Goal: Task Accomplishment & Management: Manage account settings

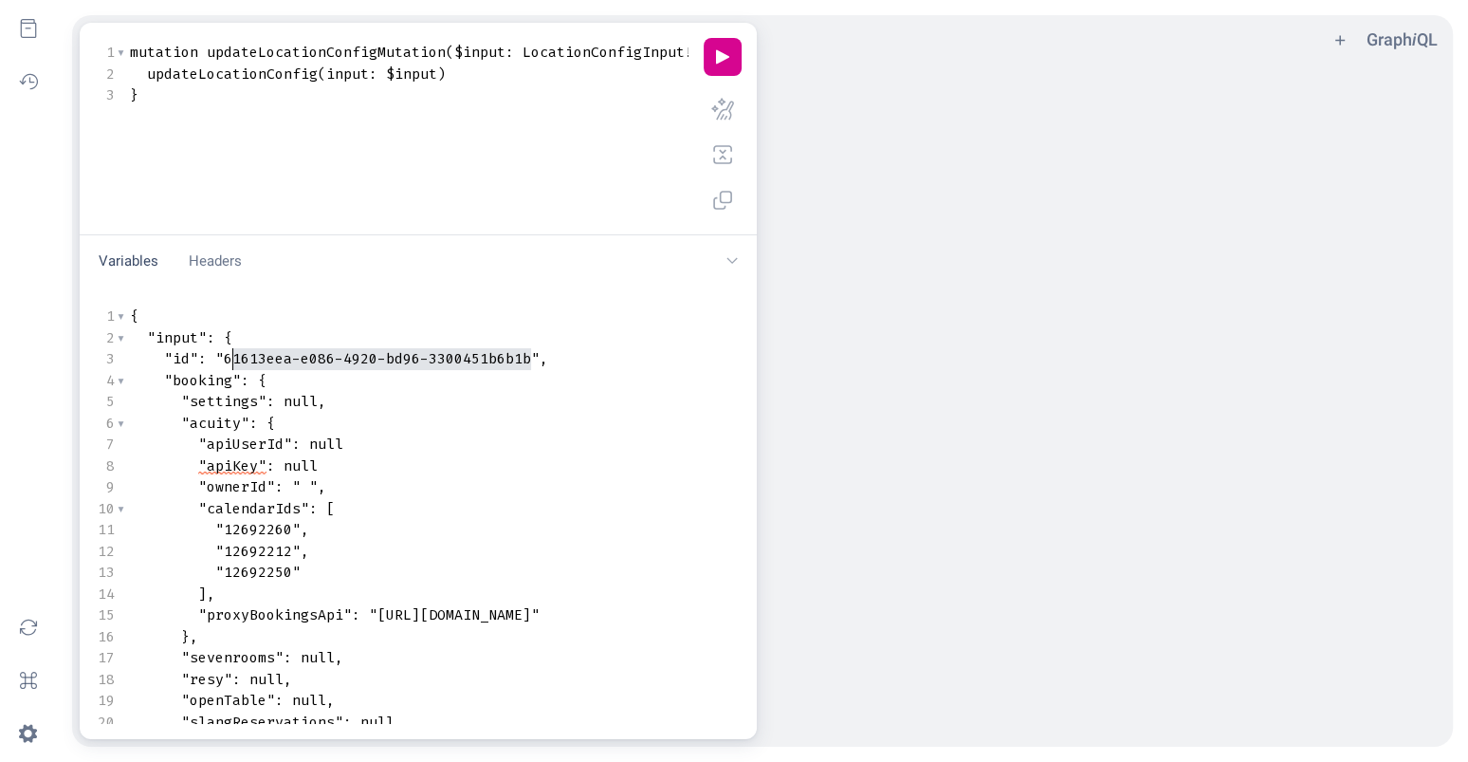
type textarea "61613eea-e086-4920-bd96-3300451b6b1b"
drag, startPoint x: 527, startPoint y: 357, endPoint x: 228, endPoint y: 358, distance: 299.8
click at [228, 358] on span ""61613eea-e086-4920-bd96-3300451b6b1b"" at bounding box center [377, 358] width 324 height 19
click at [512, 367] on pre ""id" : "61613eea-e086-4920-bd96-3300451b6b1b" ," at bounding box center [637, 359] width 1023 height 22
type textarea "61613eea-e086-4920-bd96-3300451b6b1"
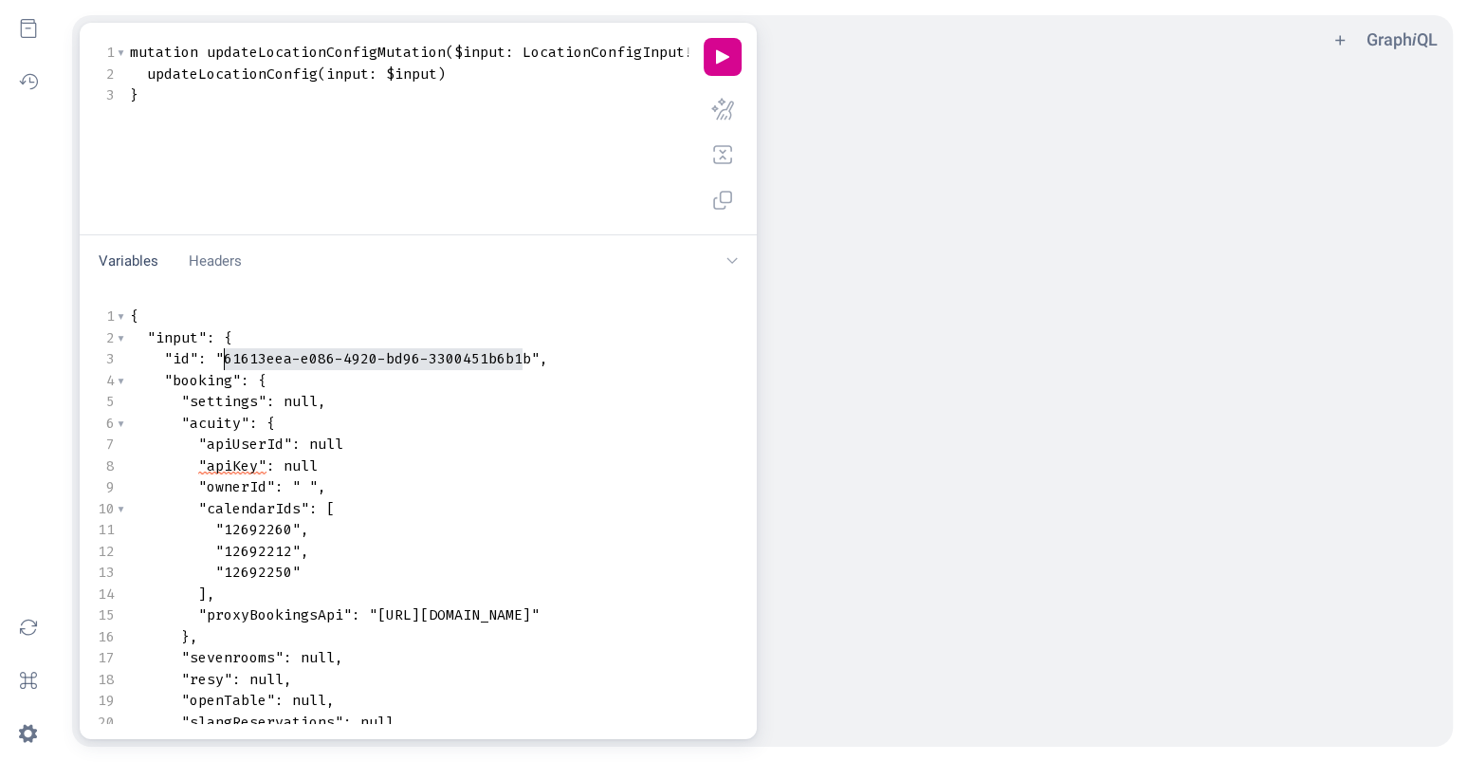
drag, startPoint x: 526, startPoint y: 362, endPoint x: 222, endPoint y: 360, distance: 304.5
click at [222, 360] on span ""61613eea-e086-4920-bd96-3300451b6b1b"" at bounding box center [377, 358] width 324 height 19
type textarea "12692260"
drag, startPoint x: 291, startPoint y: 529, endPoint x: 224, endPoint y: 531, distance: 67.4
click at [224, 531] on span ""12692260"" at bounding box center [257, 529] width 85 height 19
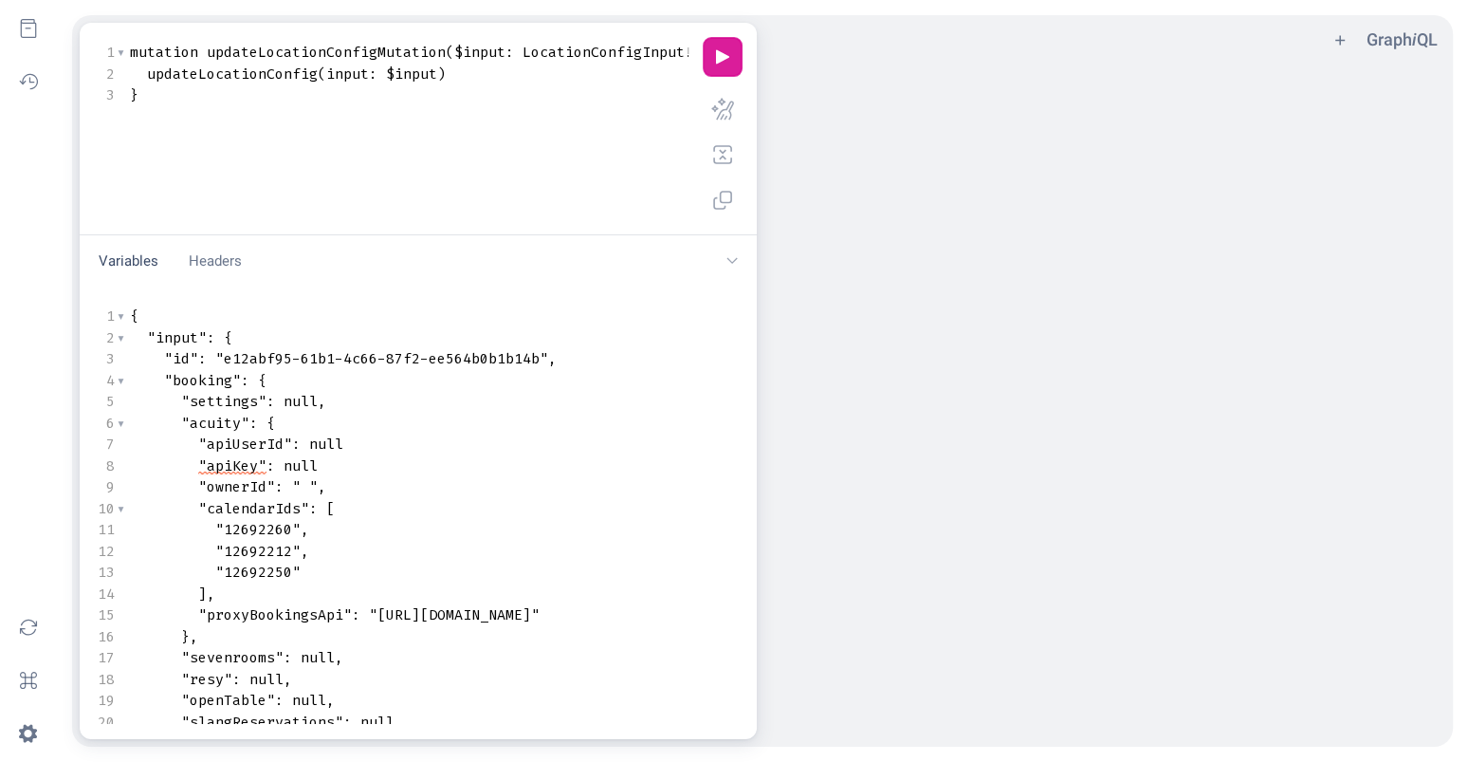
click at [723, 54] on button "play icon" at bounding box center [723, 57] width 38 height 38
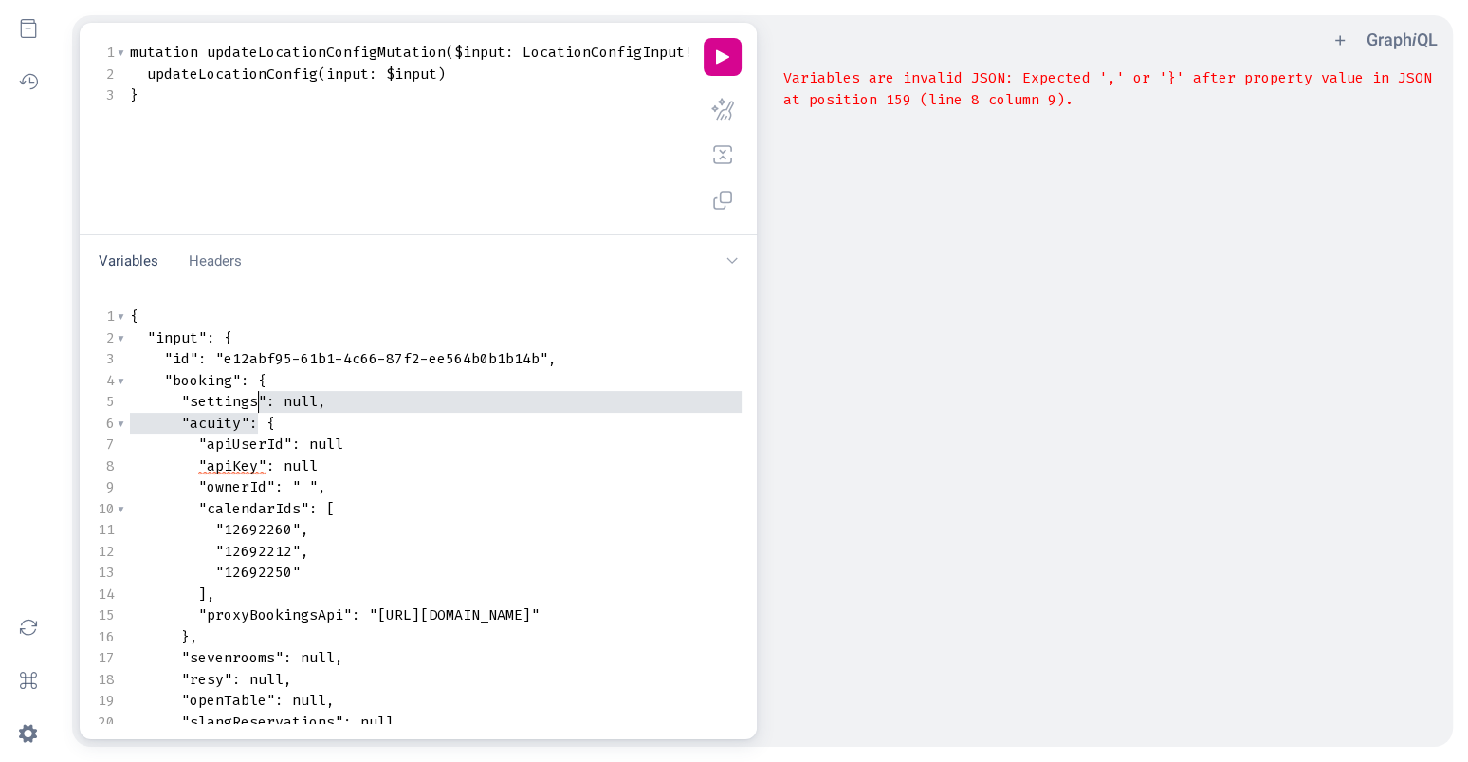
click at [257, 413] on pre ""acuity" : {" at bounding box center [637, 424] width 1023 height 22
type textarea "{ "input": { "id": "e12abf95-61b1-4c66-87f2-ee564b0b1b14b", "booking": { "setti…"
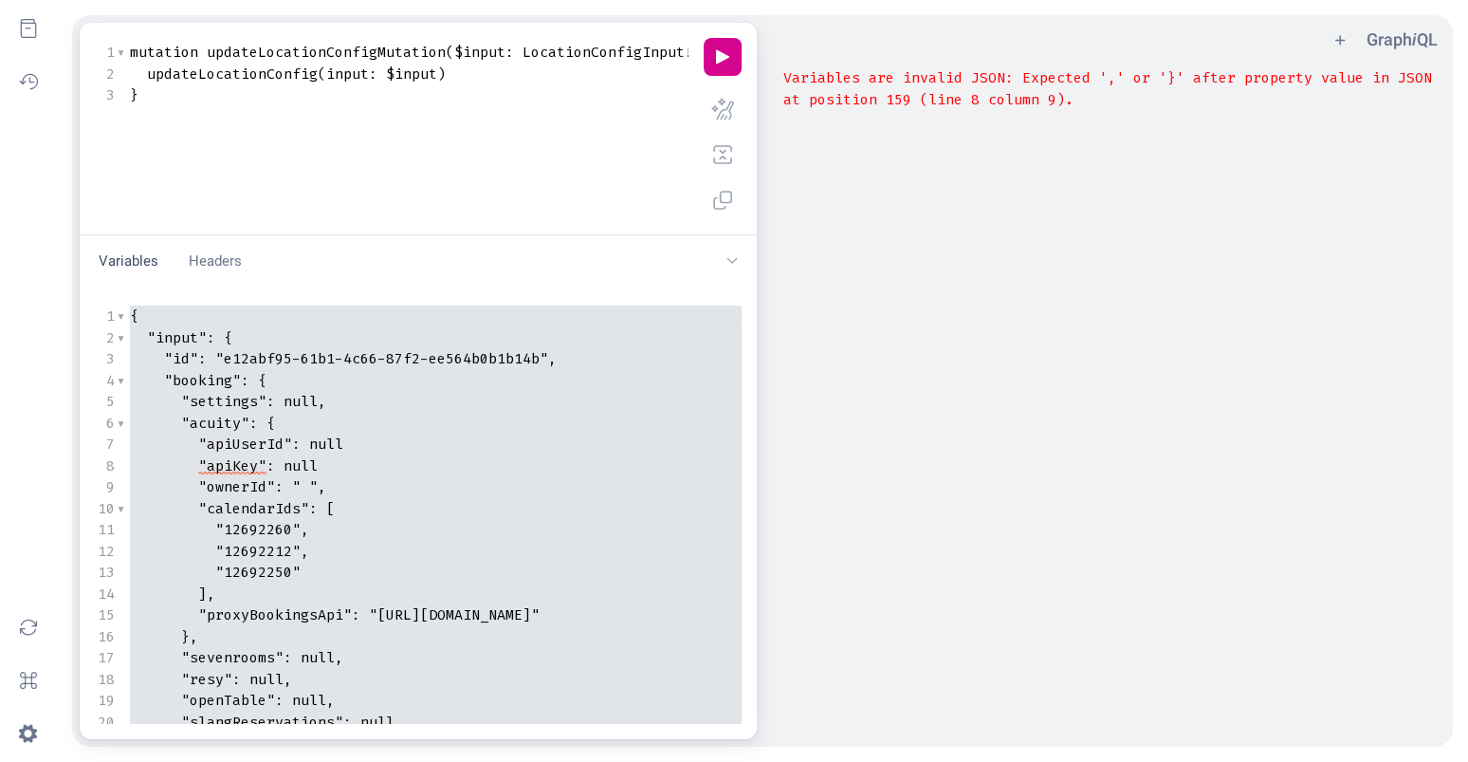
paste textarea "Variables"
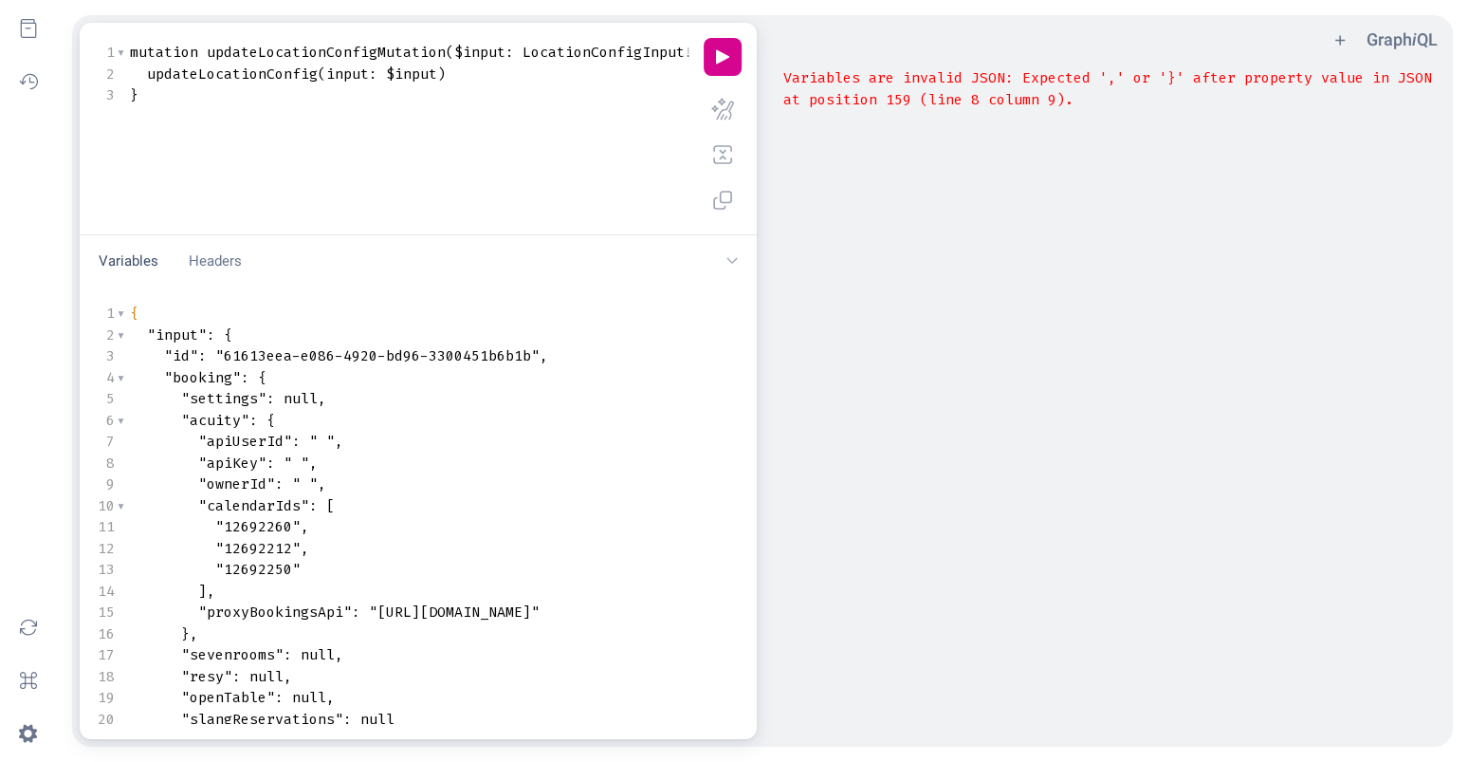
scroll to position [3, 0]
type textarea "b"
click at [526, 358] on span ""61613eea-e086-4920-bd96-3300451b6b1b"" at bounding box center [377, 355] width 324 height 19
click at [526, 355] on span ""61613eea-e086-4920-bd96-3300451b6b1b"" at bounding box center [377, 355] width 324 height 19
click at [527, 355] on span ""61613eea-e086-4920-bd96-3300451b6b1b"" at bounding box center [377, 355] width 324 height 19
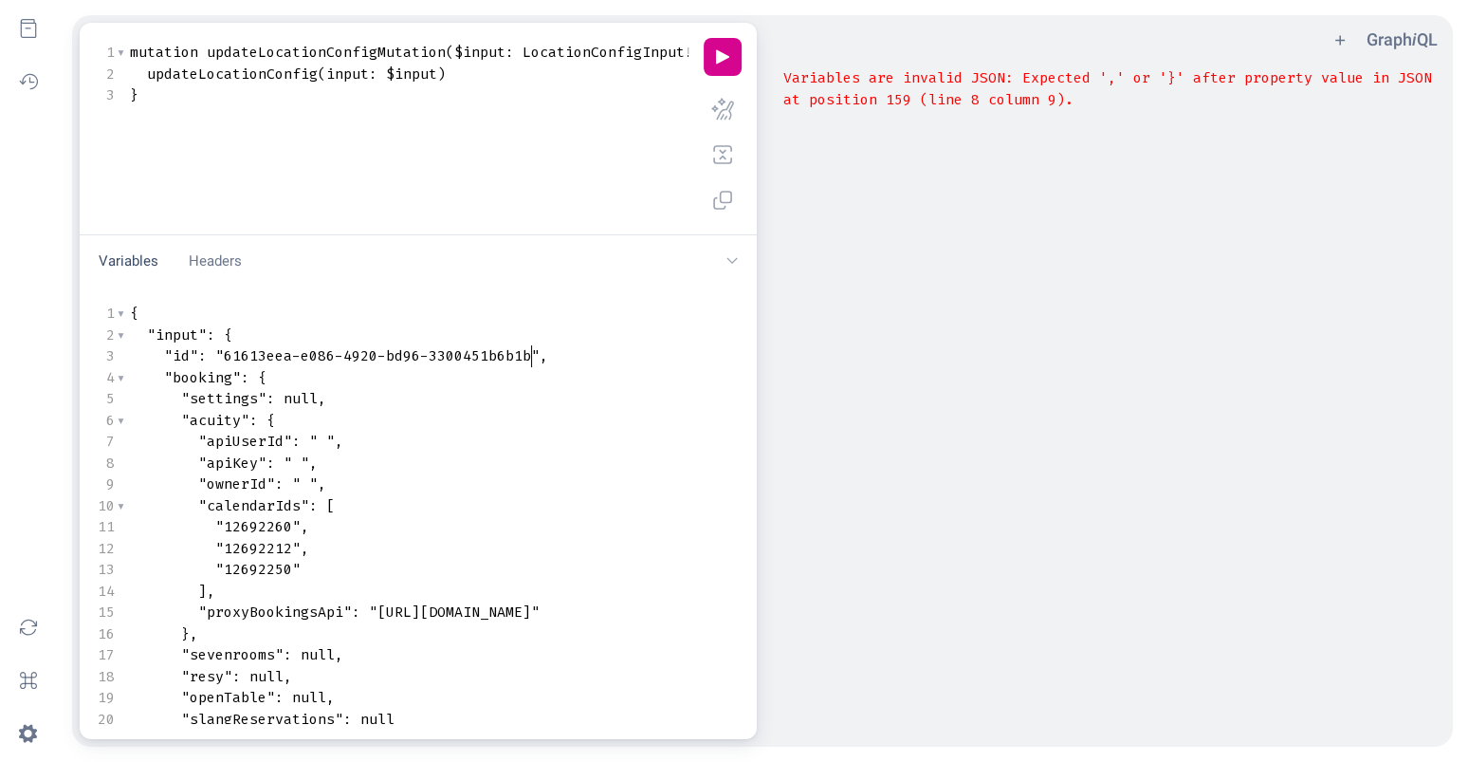
type textarea "61613eea-e086-4920-bd96-3300451b6b1b"
click at [224, 358] on span ""61613eea-e086-4920-bd96-3300451b6b1b"" at bounding box center [377, 355] width 324 height 19
click at [728, 59] on button "play icon" at bounding box center [723, 57] width 38 height 38
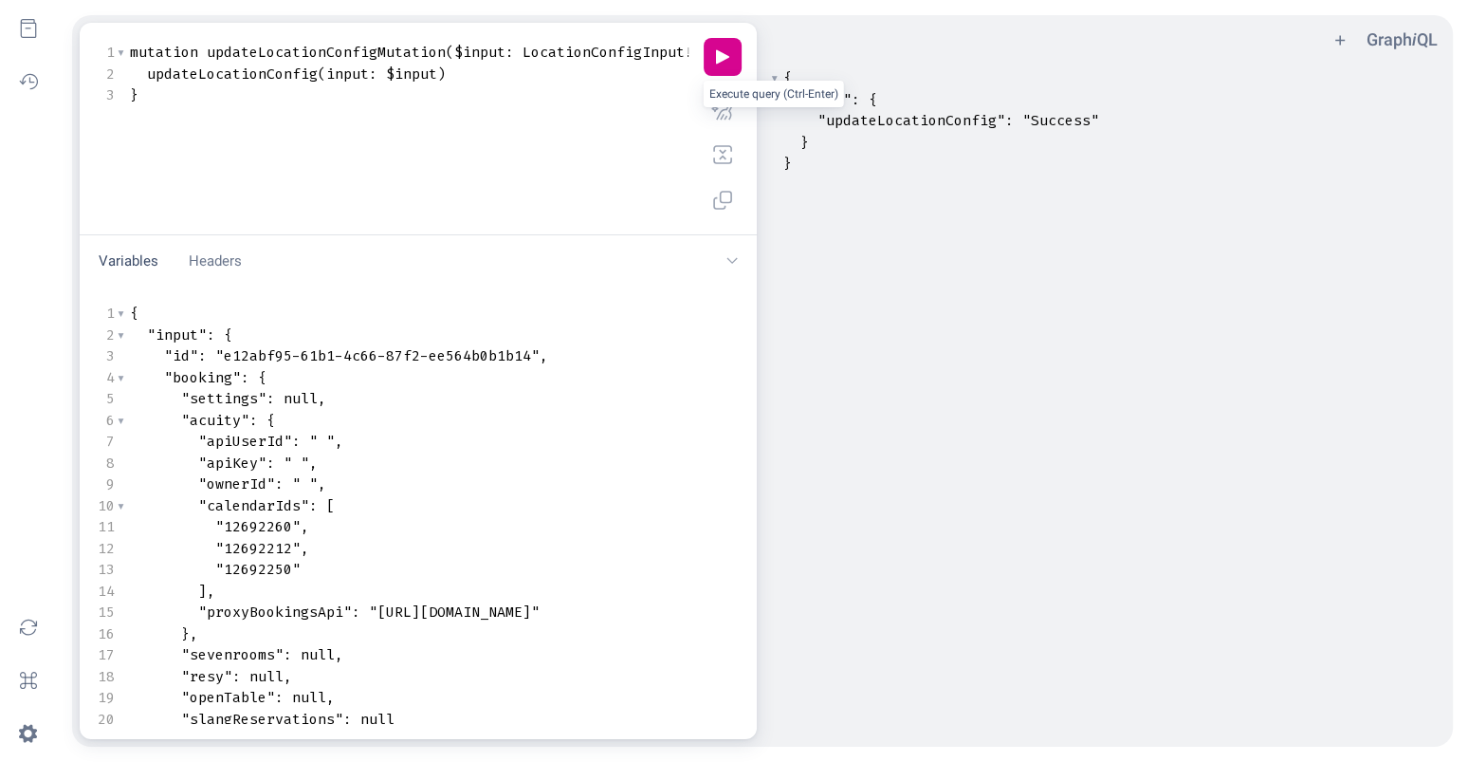
click at [526, 354] on span ""e12abf95-61b1-4c66-87f2-ee564b0b1b14"" at bounding box center [377, 355] width 324 height 19
click at [522, 354] on span ""e12abf95-61b1-4c66-87f2-ee564b0b1b14"" at bounding box center [377, 355] width 324 height 19
click at [529, 354] on span ""e12abf95-61b1-4c66-87f2-ee564b0b1b14"" at bounding box center [377, 355] width 324 height 19
type textarea "e12abf95-61b1-4c66-87f2-ee564b0b1b14"
click at [225, 352] on span ""e12abf95-61b1-4c66-87f2-ee564b0b1b14"" at bounding box center [377, 355] width 324 height 19
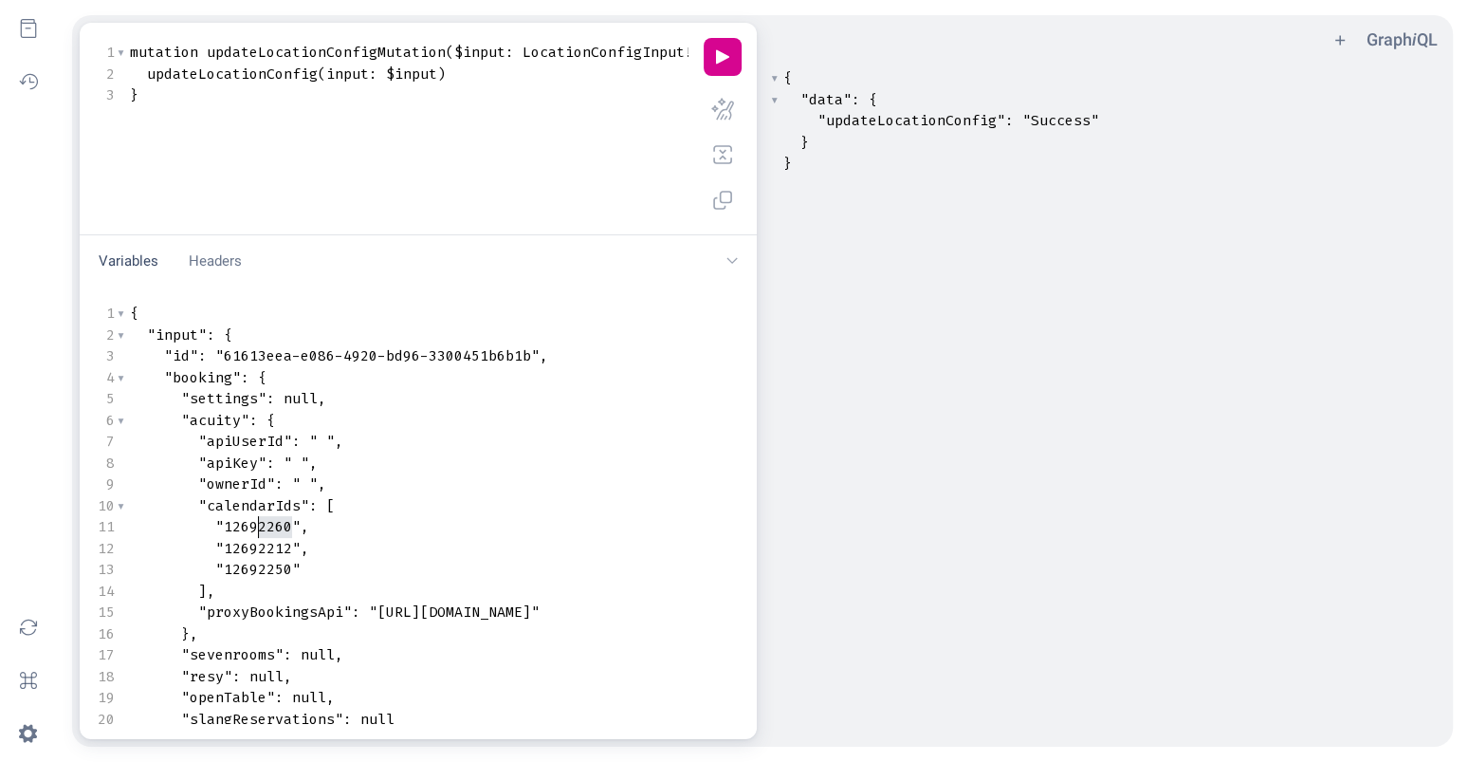
type textarea "12692260"
drag, startPoint x: 291, startPoint y: 526, endPoint x: 225, endPoint y: 528, distance: 66.4
click at [225, 528] on span ""12692260"" at bounding box center [257, 526] width 85 height 19
click at [288, 548] on span ""12692212"" at bounding box center [257, 548] width 85 height 19
click at [290, 548] on span ""12692212"" at bounding box center [257, 548] width 85 height 19
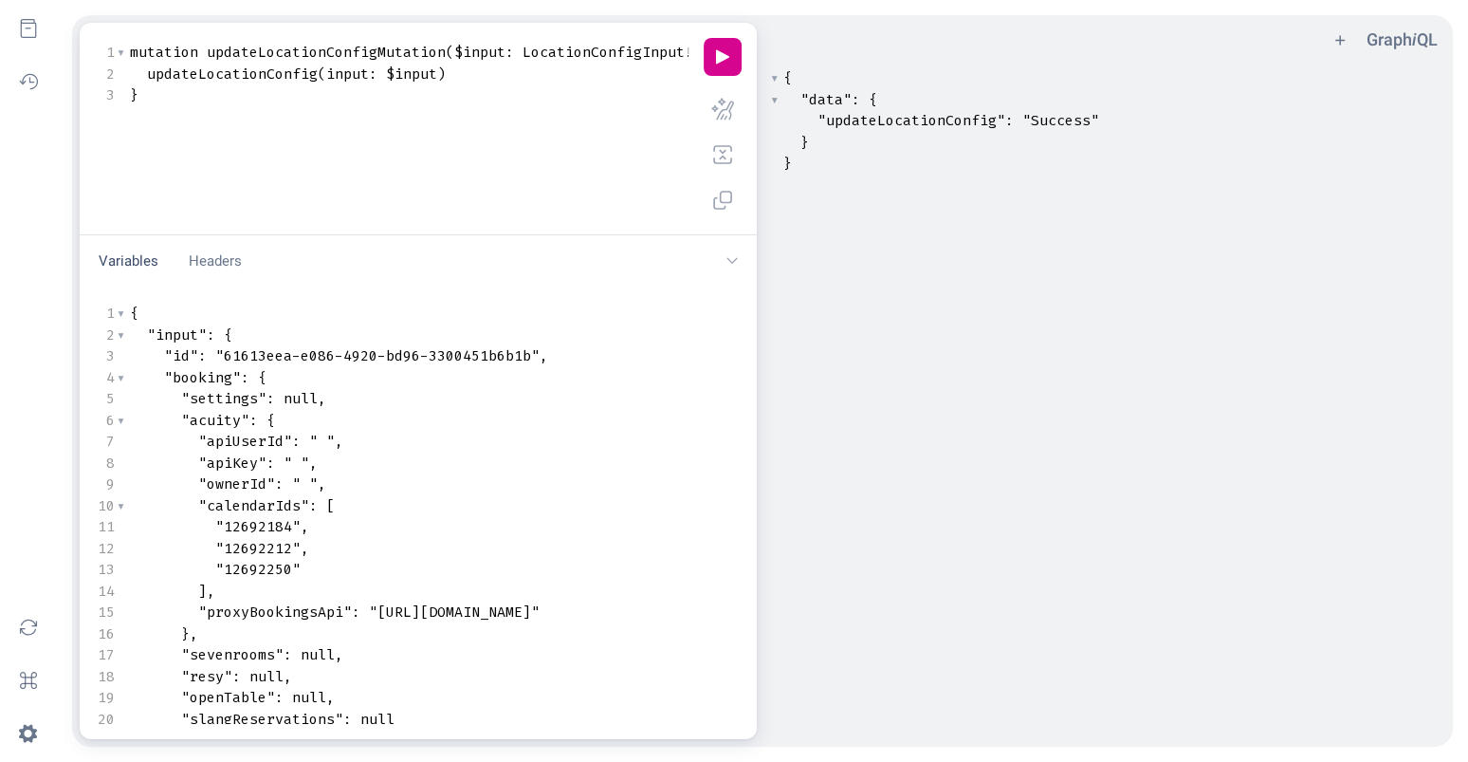
type textarea "12692212"
click at [226, 546] on span ""12692212"" at bounding box center [257, 548] width 85 height 19
type textarea "12692250"
drag, startPoint x: 289, startPoint y: 569, endPoint x: 228, endPoint y: 567, distance: 61.7
click at [227, 567] on span ""12692250"" at bounding box center [257, 569] width 85 height 19
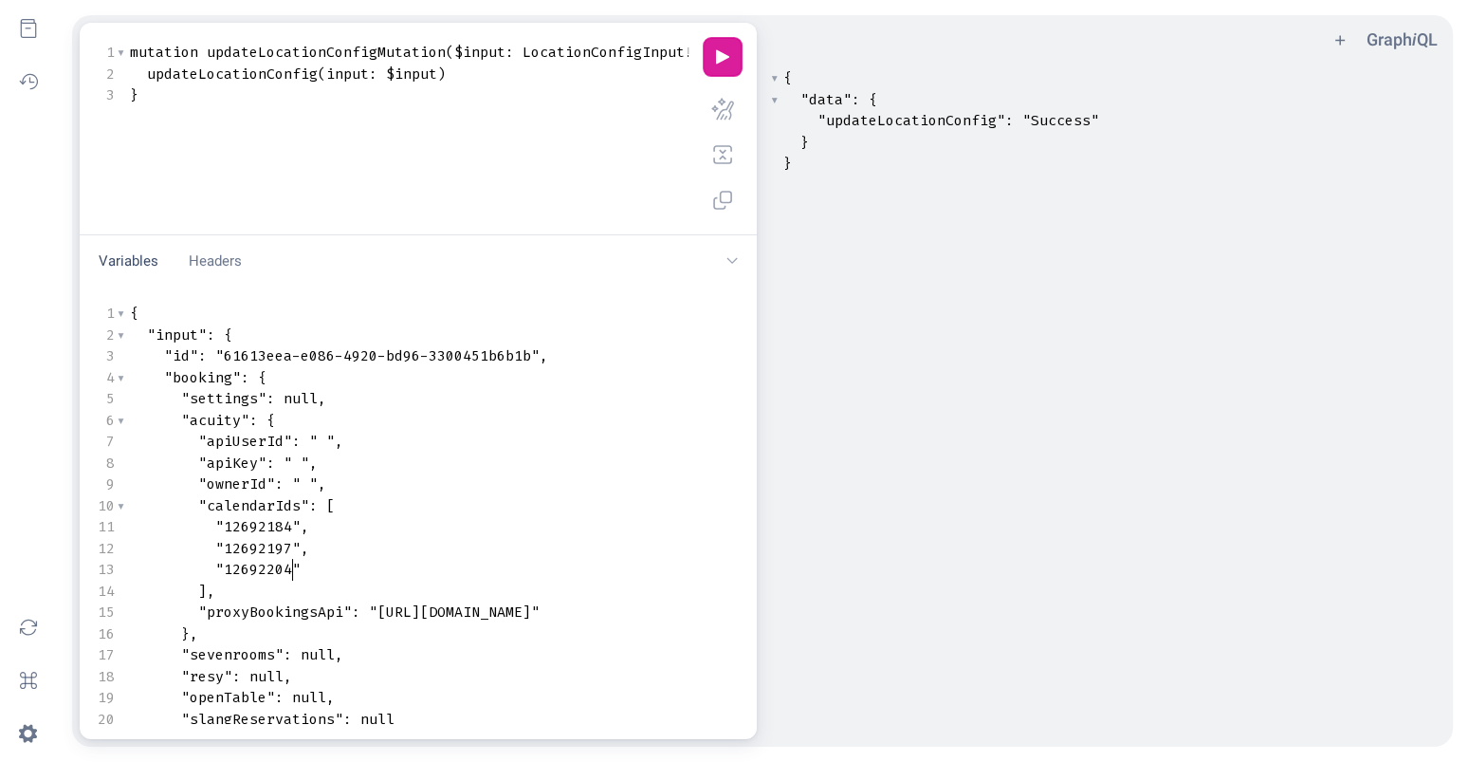
click at [730, 59] on button "play icon" at bounding box center [723, 57] width 38 height 38
type textarea "12692184"
drag, startPoint x: 290, startPoint y: 526, endPoint x: 225, endPoint y: 526, distance: 65.5
click at [225, 526] on span ""12692184"" at bounding box center [257, 526] width 85 height 19
type textarea "12692197"
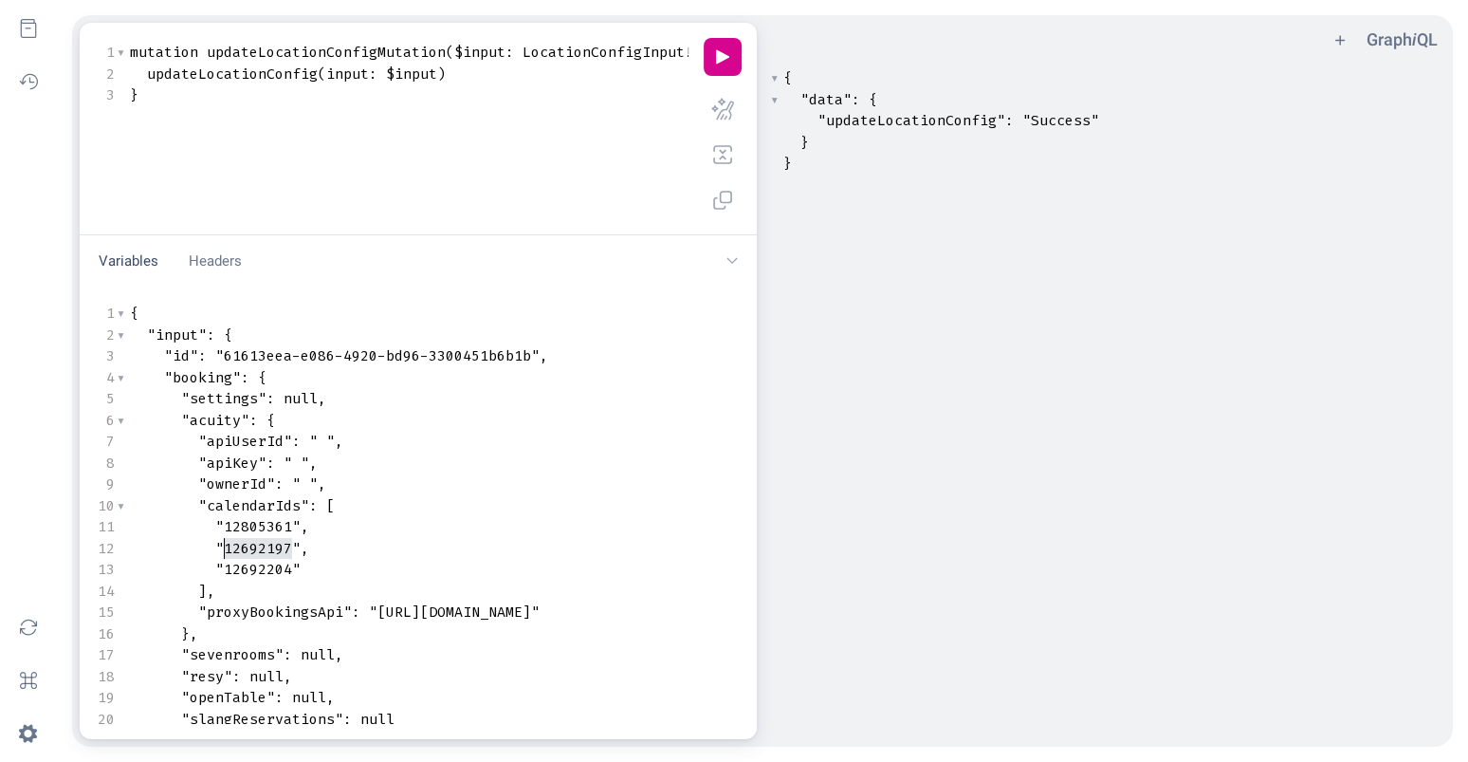
drag, startPoint x: 292, startPoint y: 544, endPoint x: 226, endPoint y: 547, distance: 66.5
click at [226, 547] on span ""12692197"" at bounding box center [257, 548] width 85 height 19
paste textarea "Variables"
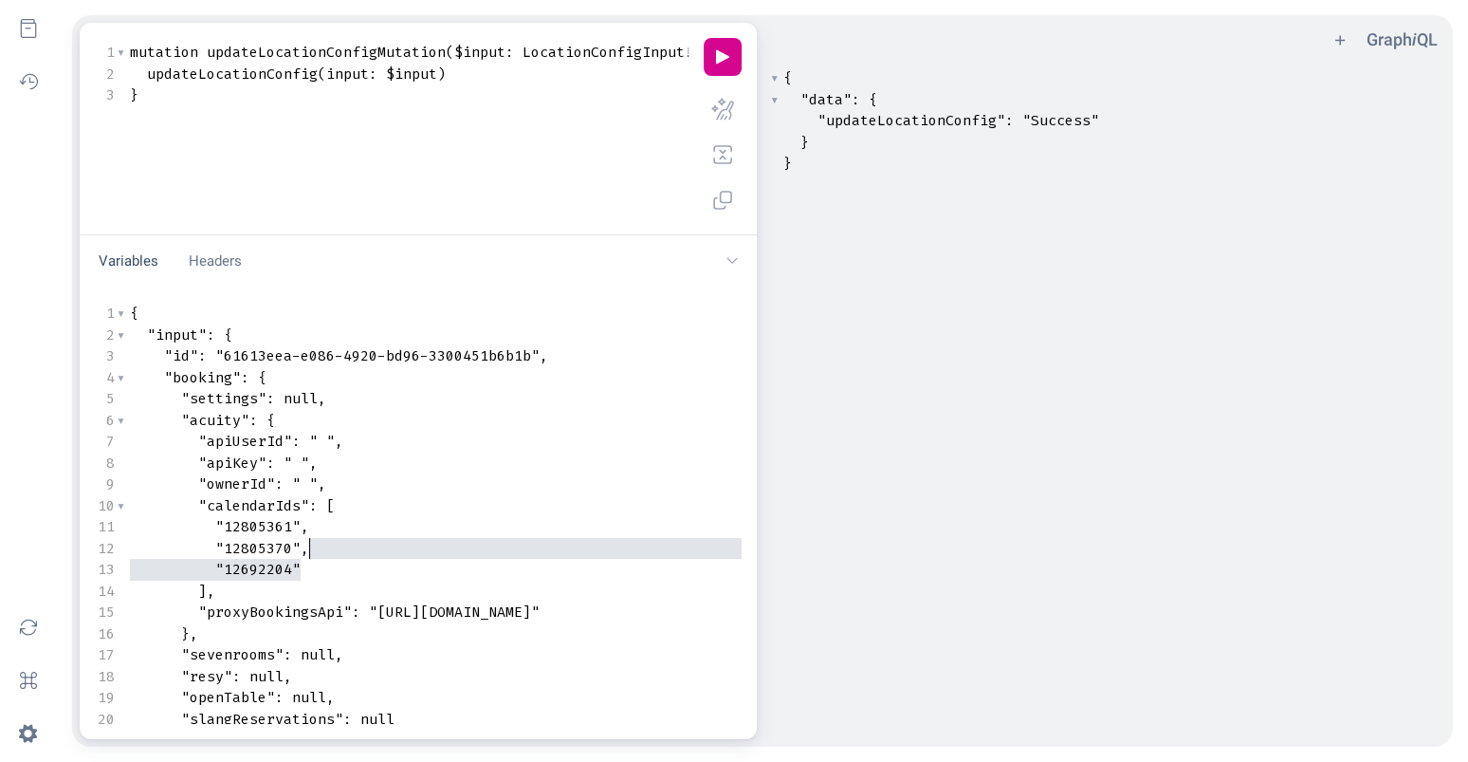
type textarea ", "12692204""
drag, startPoint x: 310, startPoint y: 566, endPoint x: 304, endPoint y: 554, distance: 14.0
click at [304, 554] on div "1 { 2 "input" : { 3 "id" : "61613eea-e086-4920-bd96-3300451b6b1b" , 4 "booking"…" at bounding box center [637, 602] width 1023 height 598
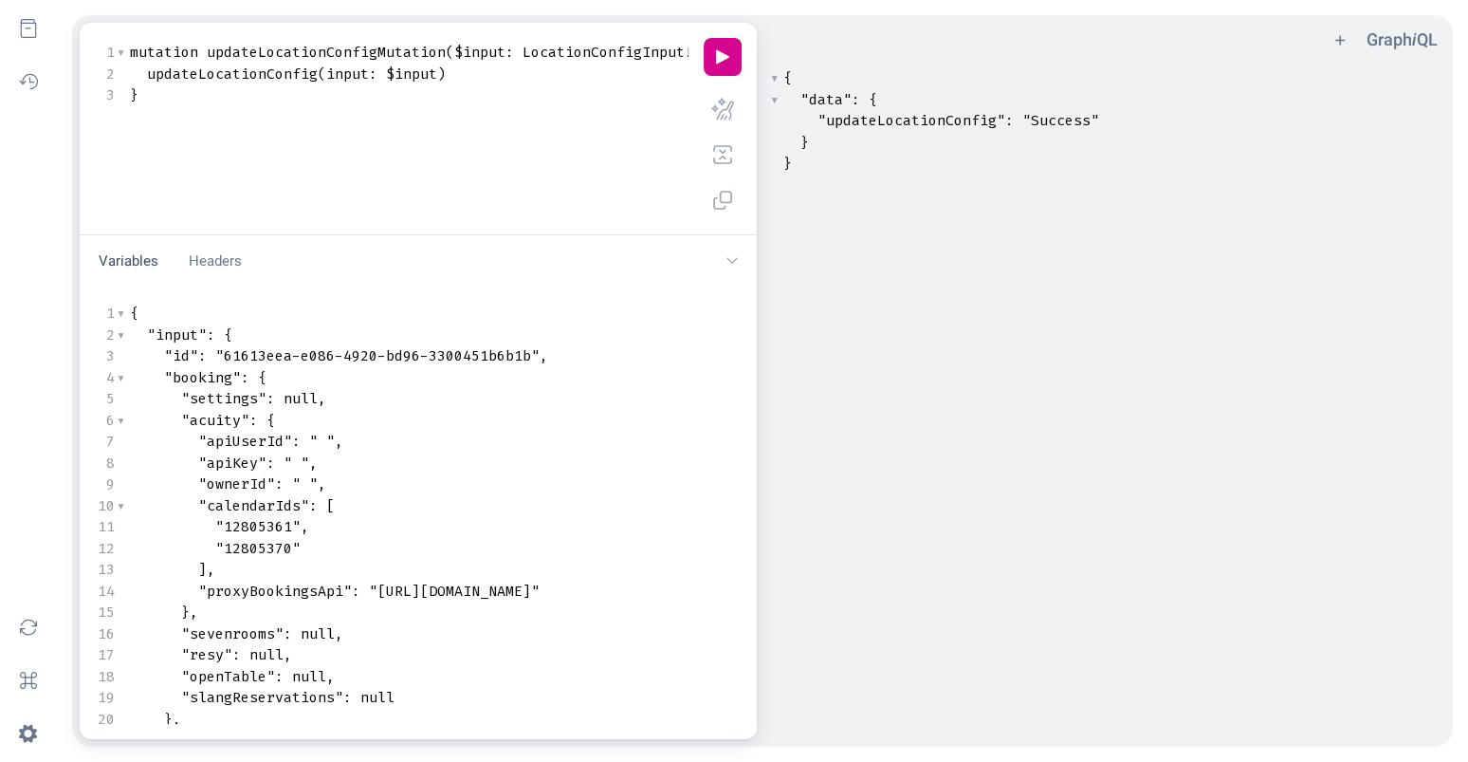
click at [532, 360] on span ""61613eea-e086-4920-bd96-3300451b6b1b"" at bounding box center [377, 355] width 324 height 19
type textarea "61613eea-e086-4920-bd96-3300451b6b1b"
click at [226, 357] on span ""61613eea-e086-4920-bd96-3300451b6b1b"" at bounding box center [377, 355] width 324 height 19
click at [722, 60] on button "play icon" at bounding box center [723, 57] width 38 height 38
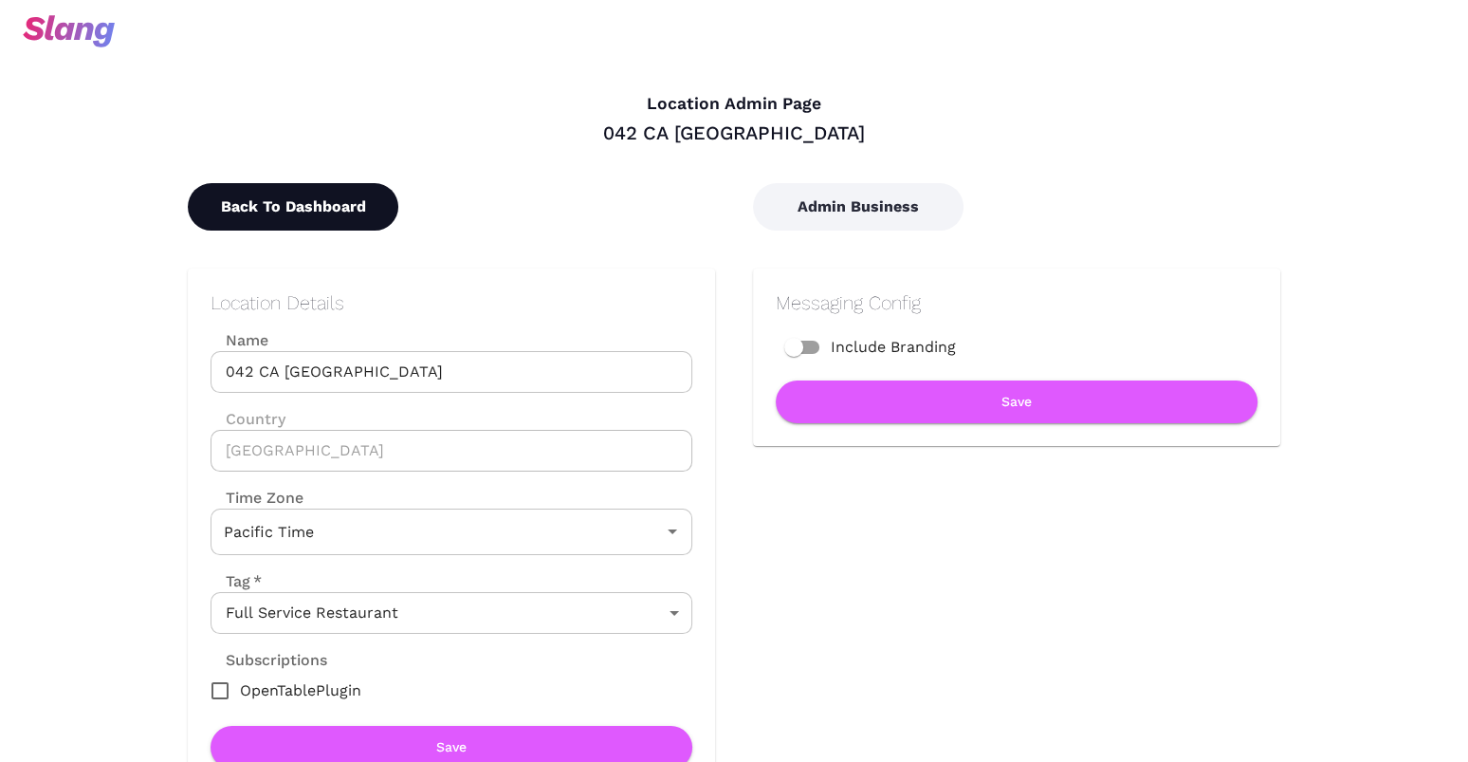
click at [349, 203] on button "Back To Dashboard" at bounding box center [293, 206] width 211 height 47
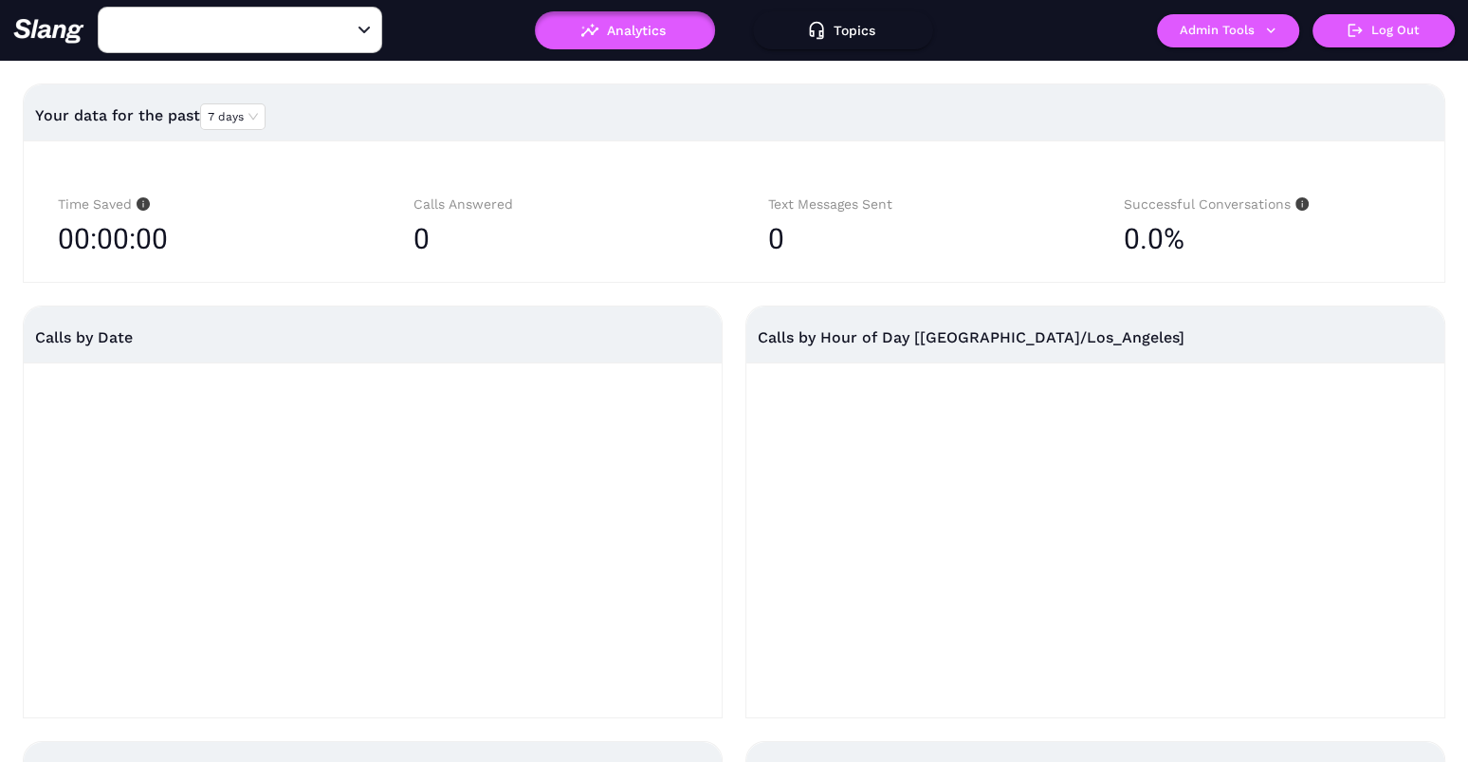
type input "042 CA [GEOGRAPHIC_DATA]"
click at [851, 22] on button "Topics" at bounding box center [843, 30] width 180 height 38
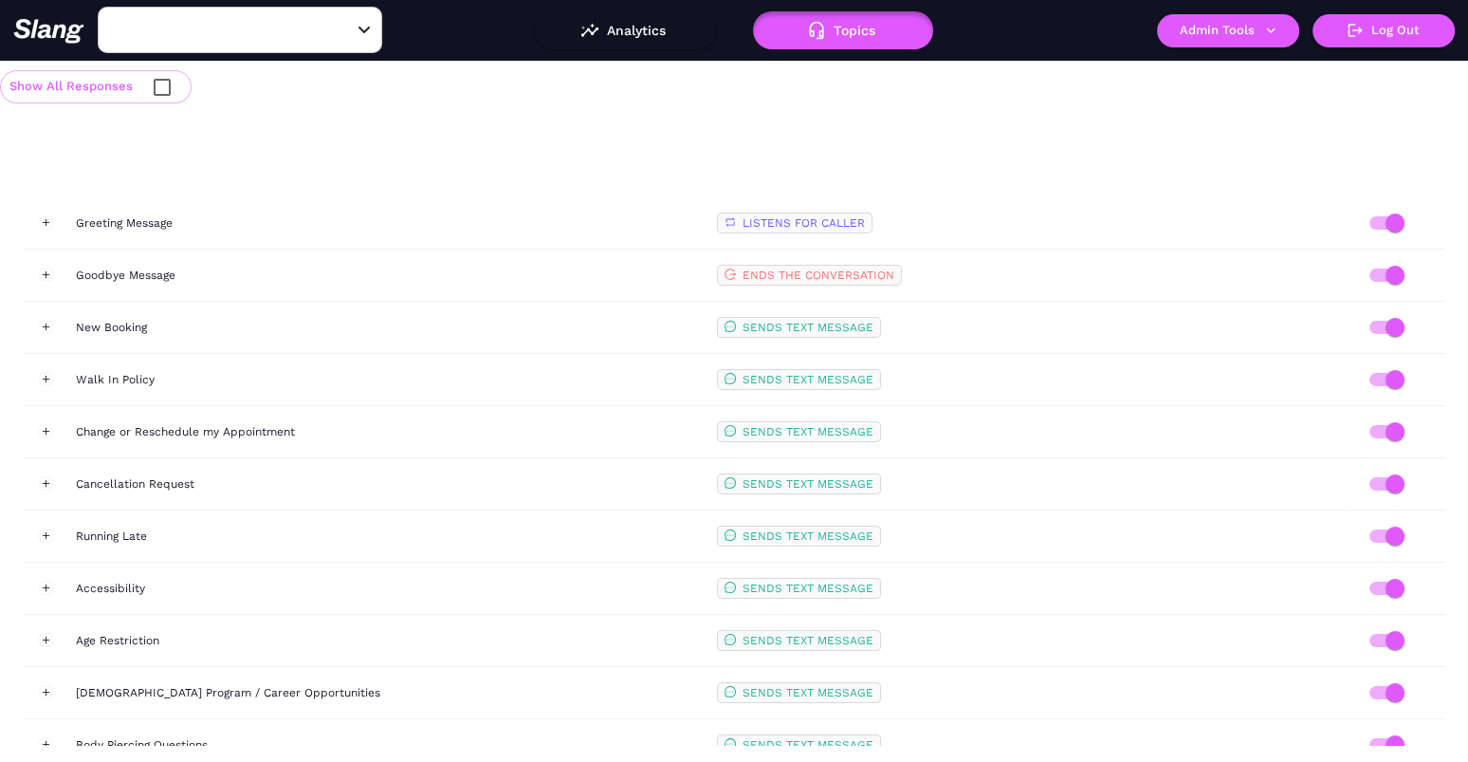
type input "042 CA [GEOGRAPHIC_DATA]"
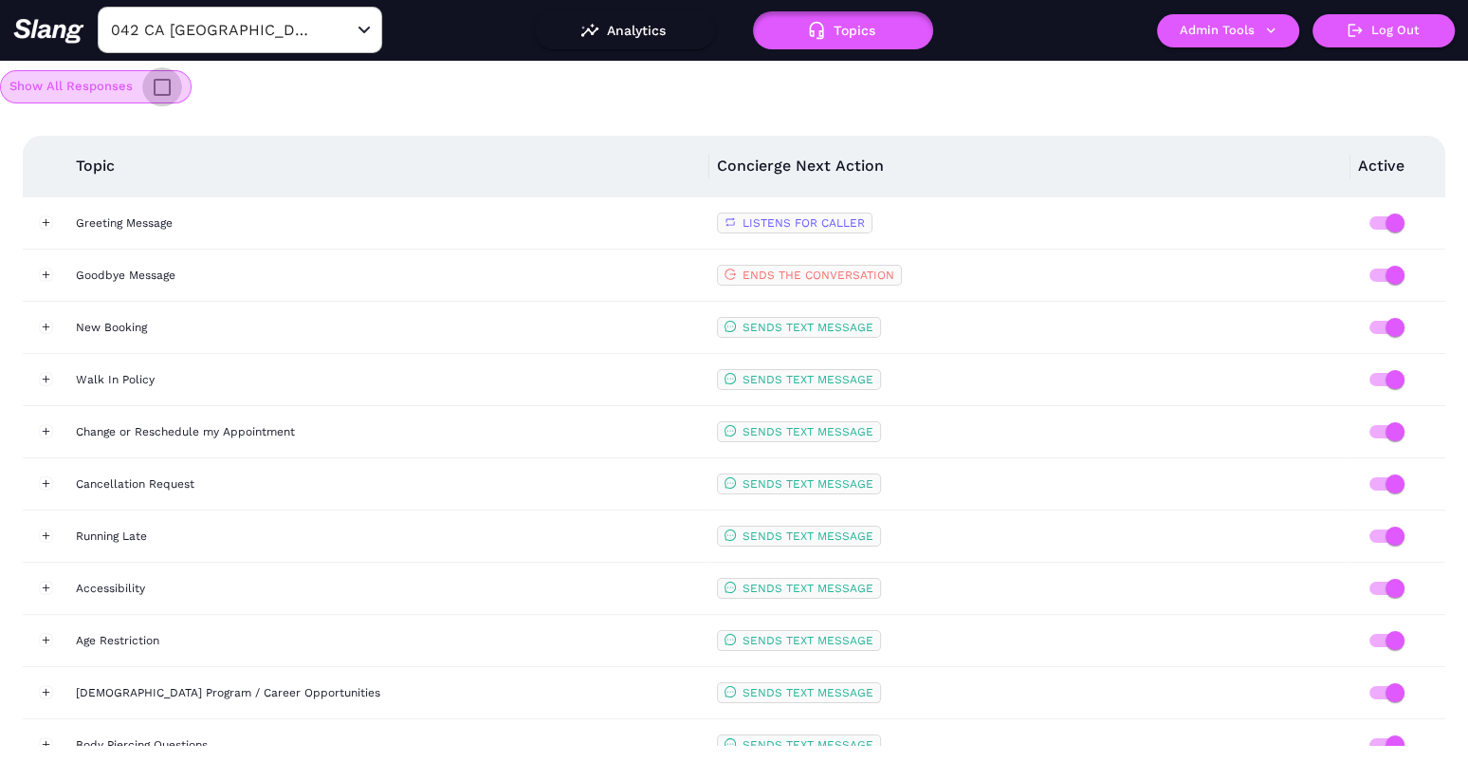
click at [156, 87] on input "checkbox" at bounding box center [162, 87] width 40 height 40
checkbox input "true"
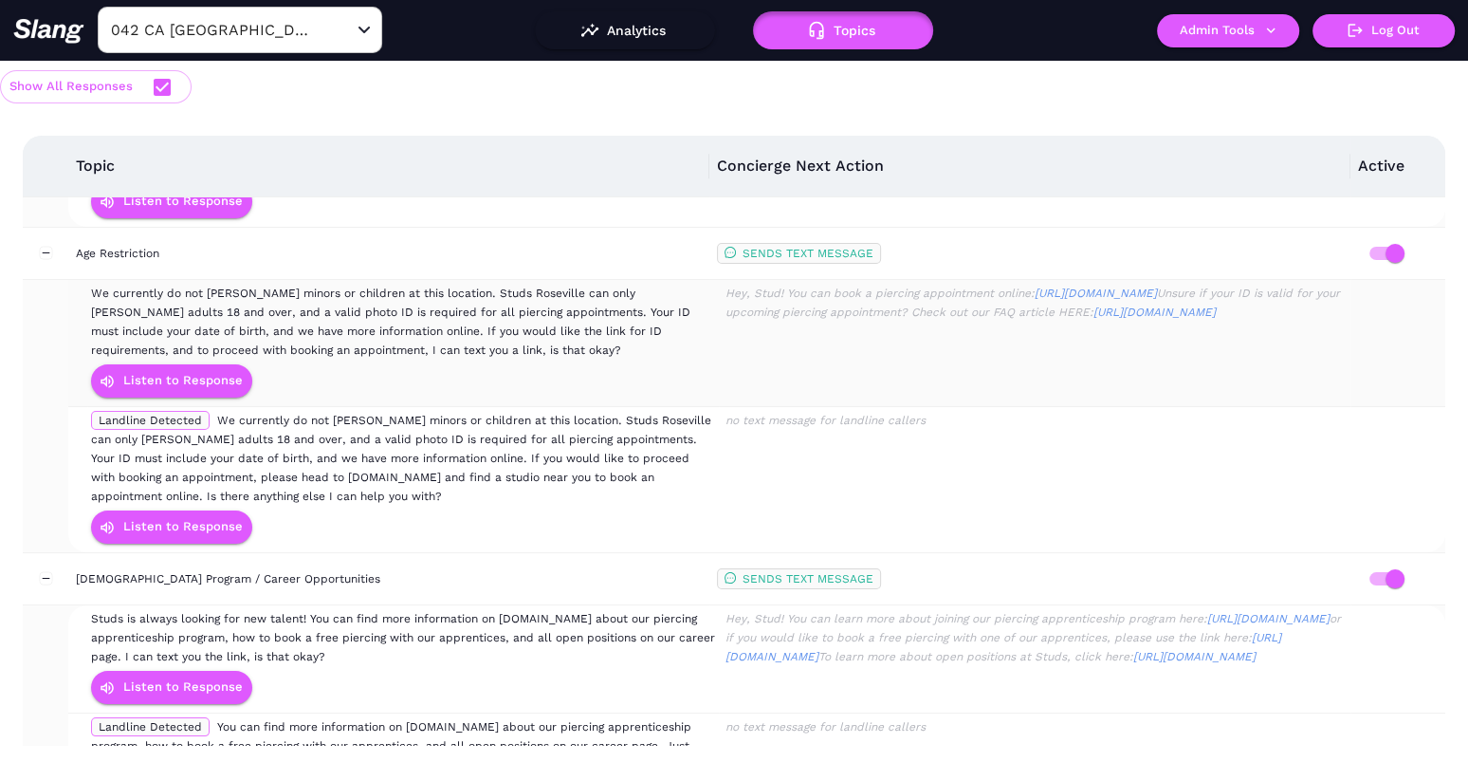
scroll to position [1883, 0]
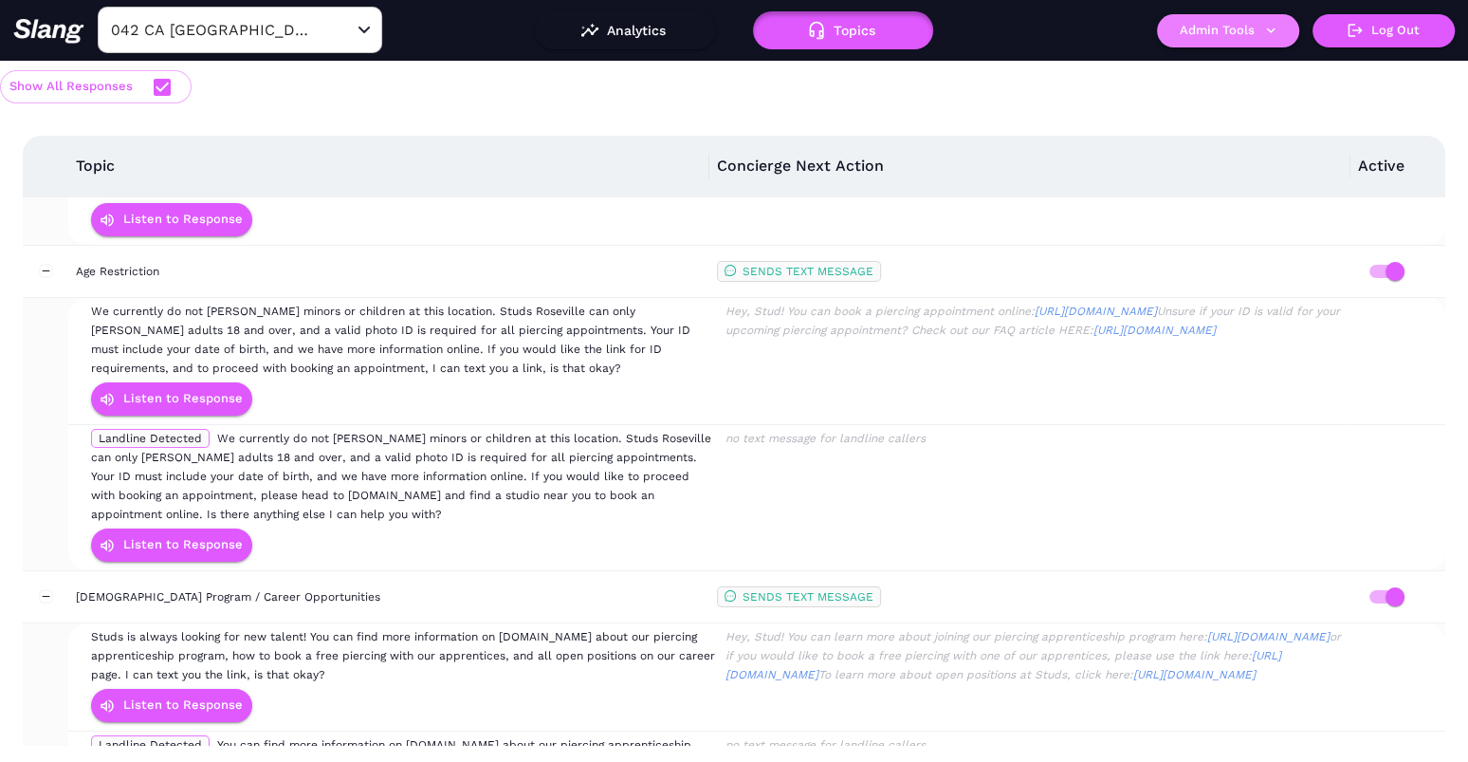
click at [1256, 24] on button "Admin Tools" at bounding box center [1228, 30] width 142 height 33
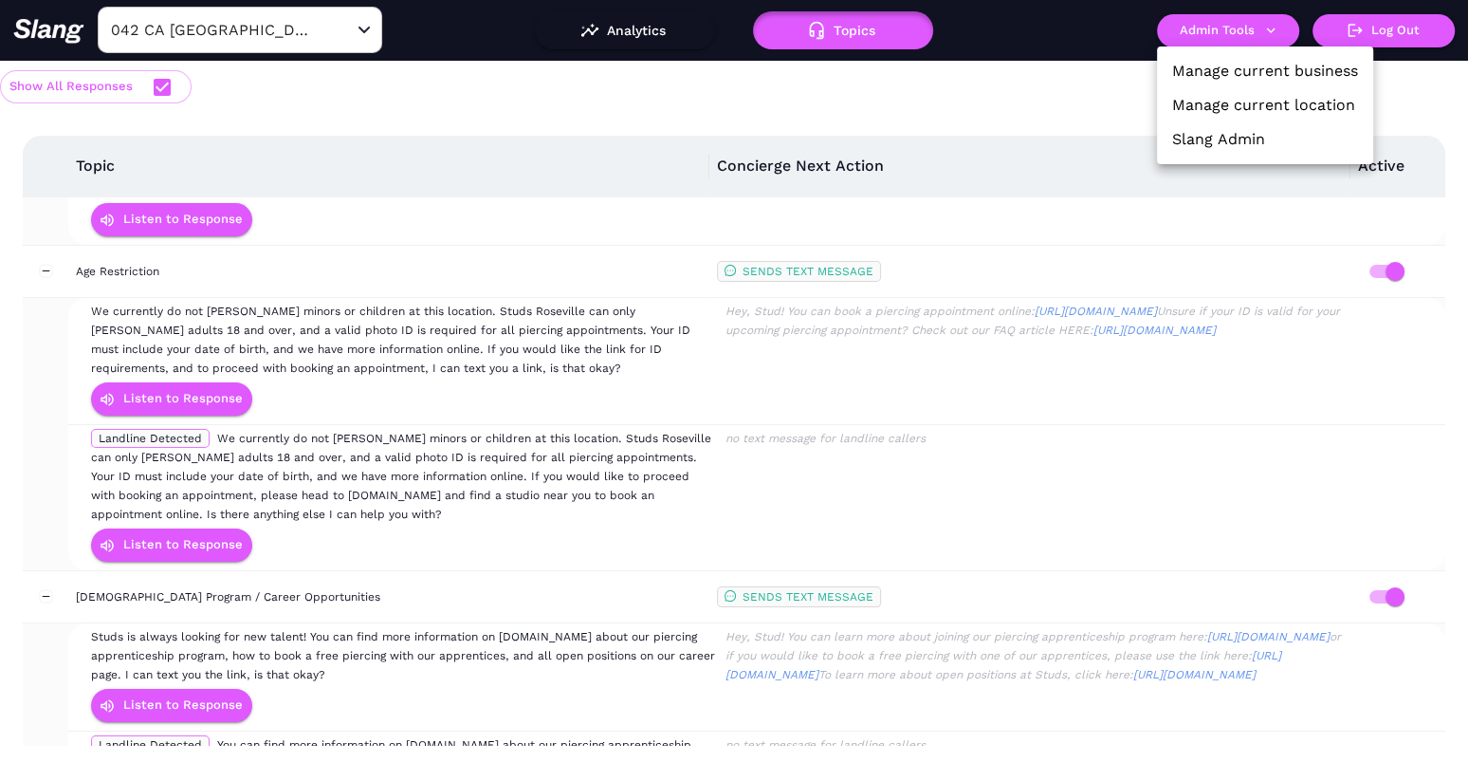
click at [1255, 66] on link "Manage current business" at bounding box center [1266, 71] width 186 height 23
click at [355, 323] on div at bounding box center [734, 381] width 1468 height 762
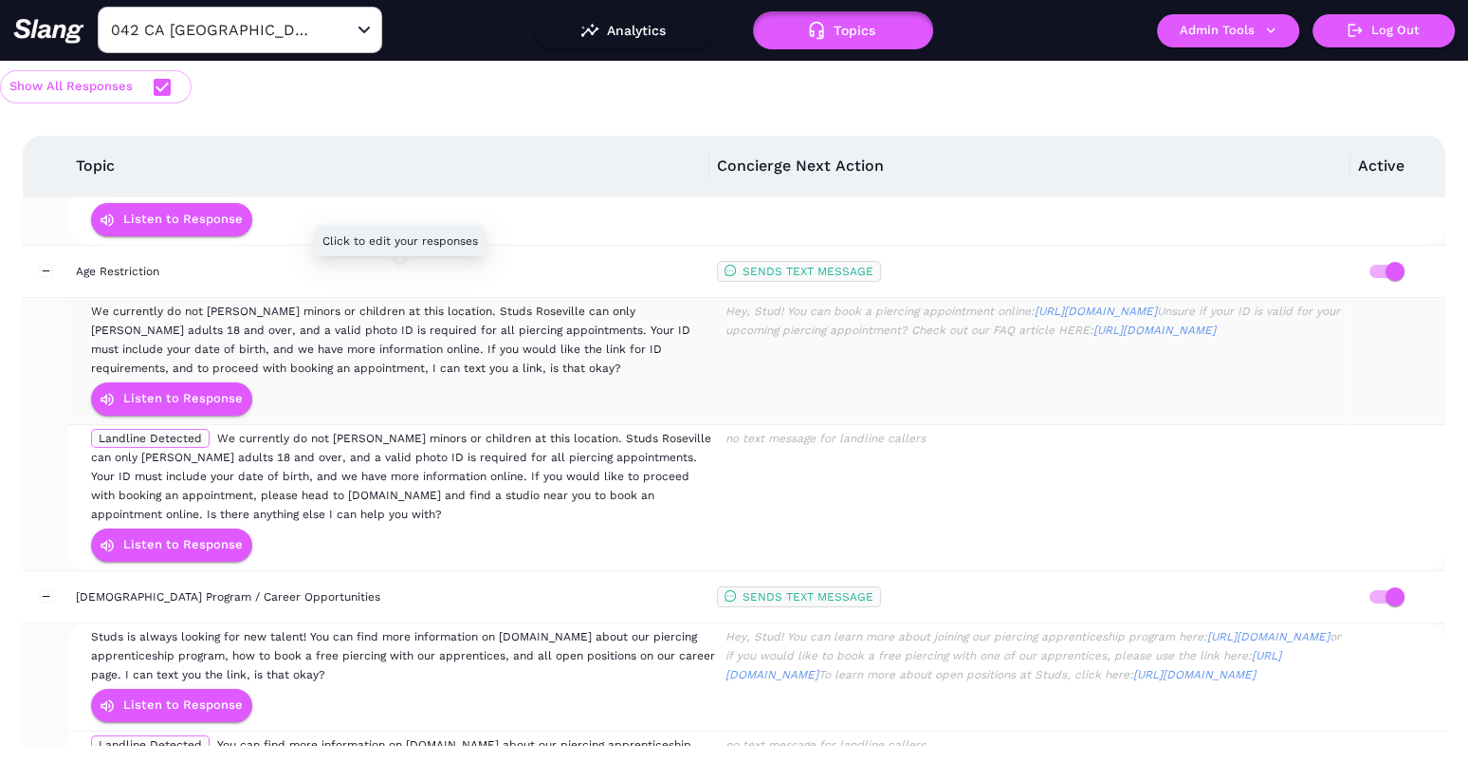
click at [373, 305] on span "We currently do not pierce minors or children at this location. Studs Roseville…" at bounding box center [391, 340] width 600 height 70
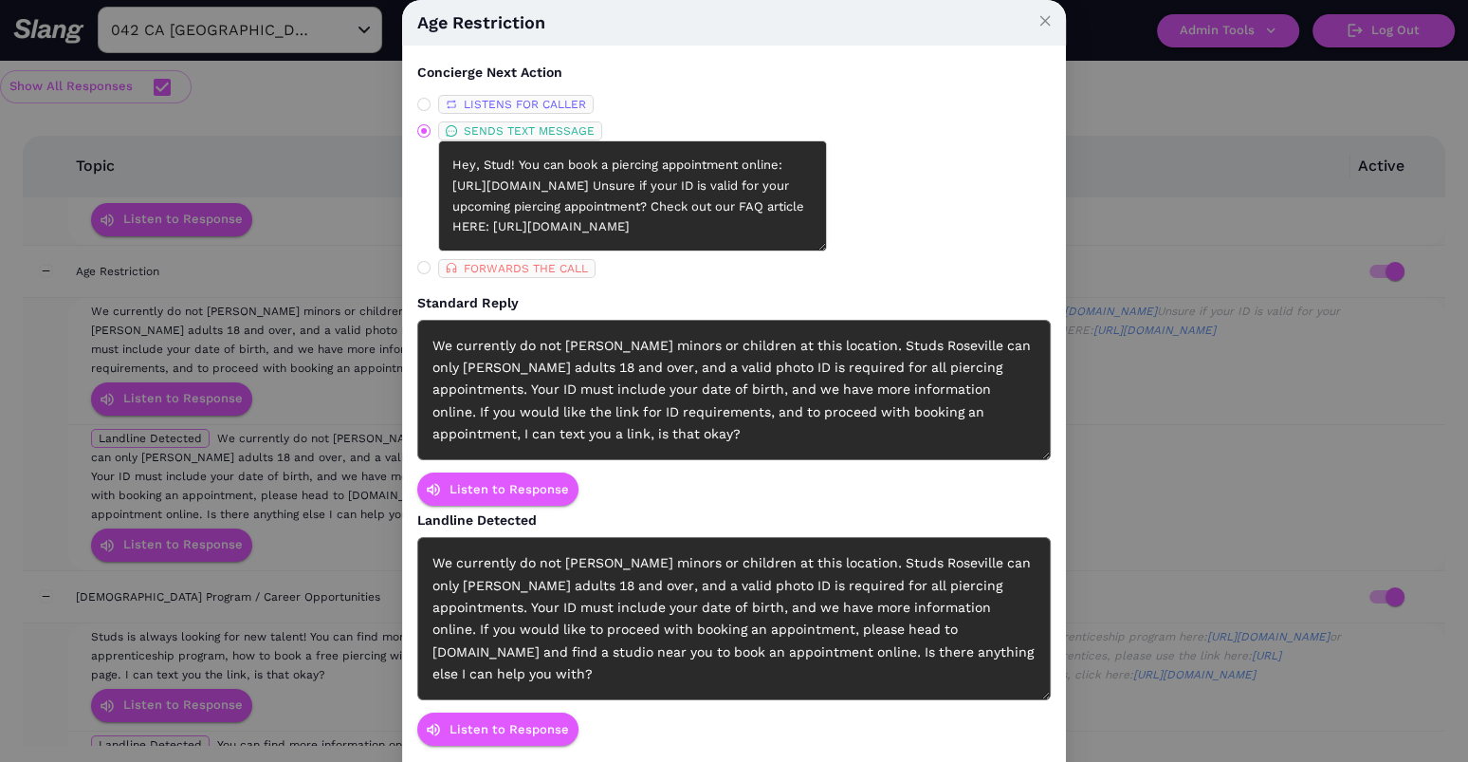
click at [513, 362] on div "We currently do not pierce minors or children at this location. Studs Roseville…" at bounding box center [734, 390] width 634 height 141
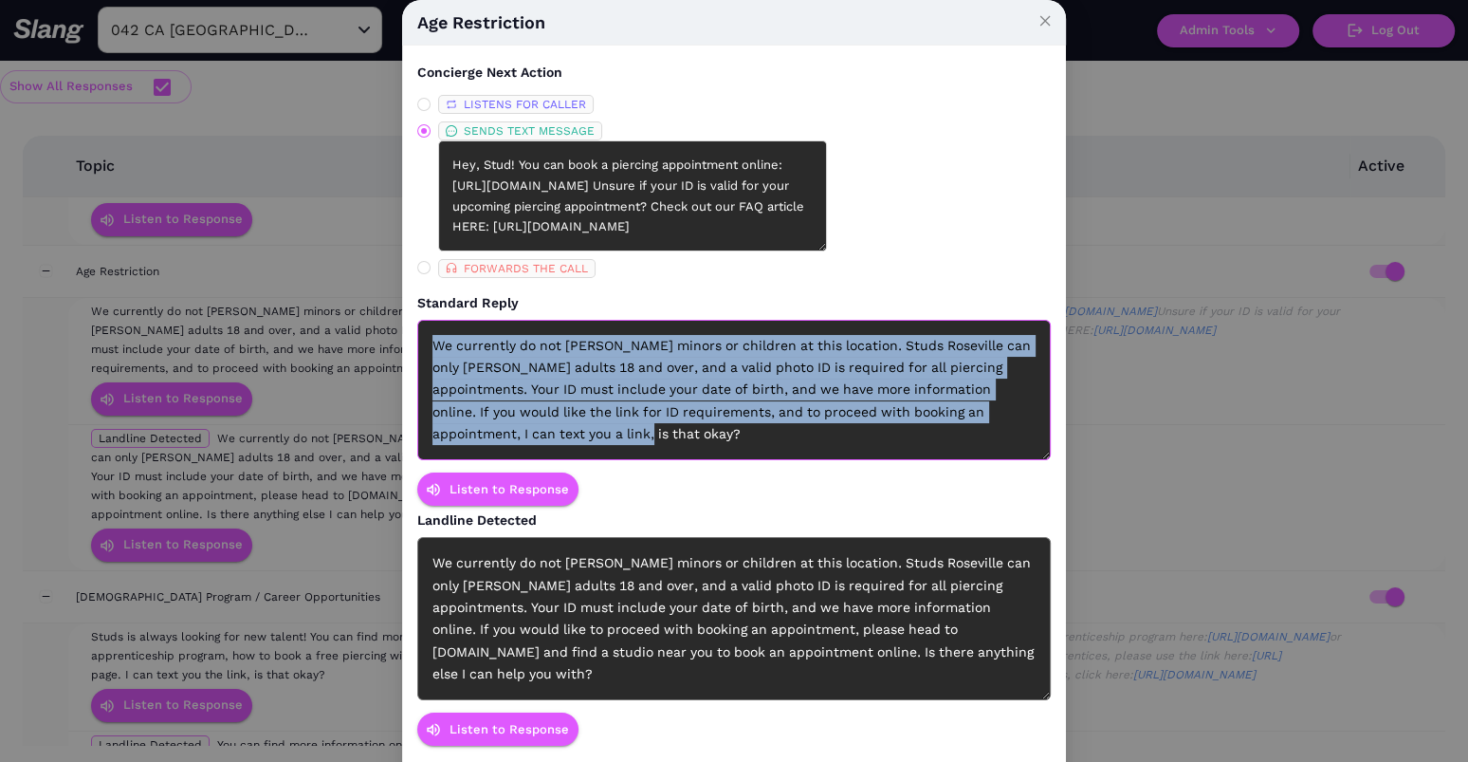
paste div
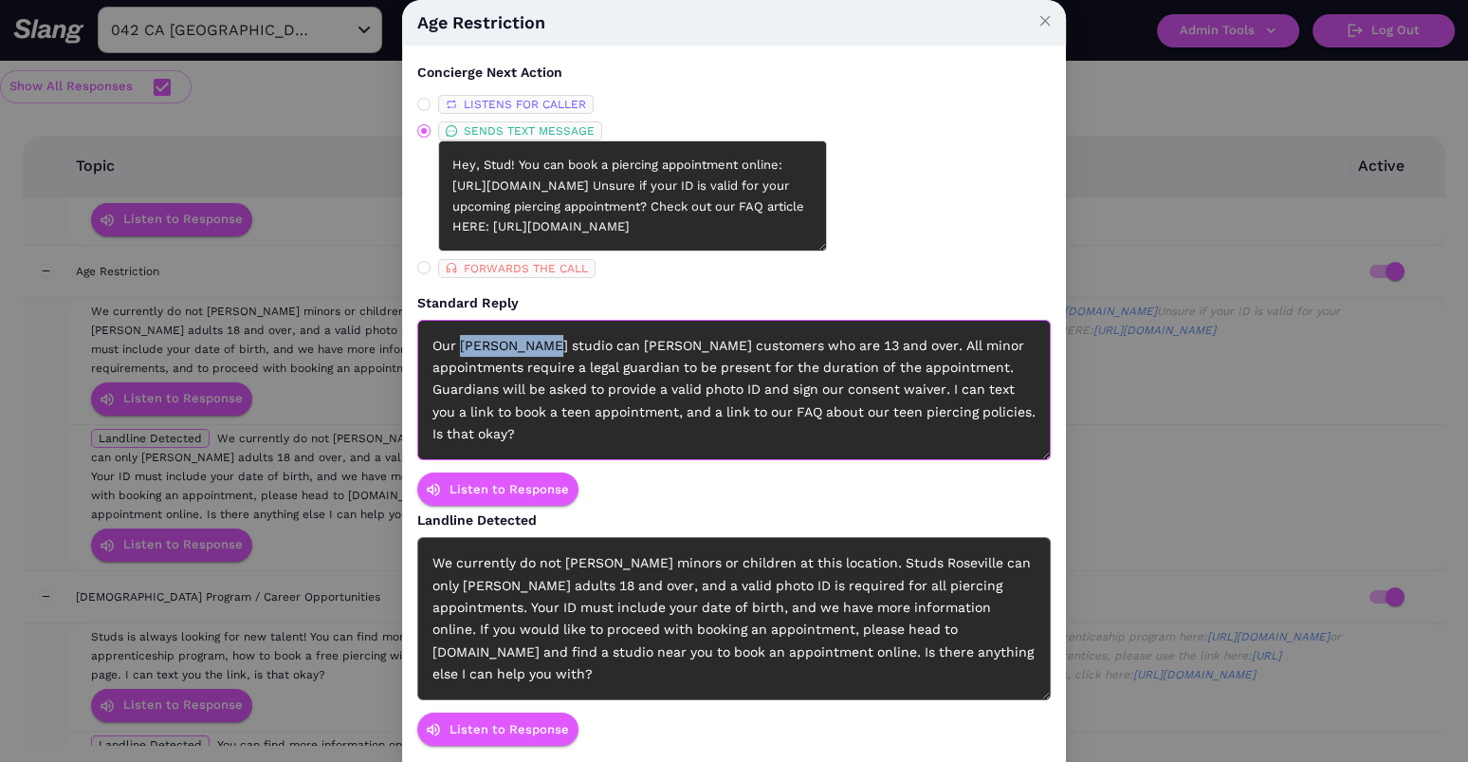
drag, startPoint x: 545, startPoint y: 343, endPoint x: 460, endPoint y: 348, distance: 84.6
click at [460, 348] on div "Our [PERSON_NAME] studio can [PERSON_NAME] customers who are 13 and over. All m…" at bounding box center [734, 390] width 634 height 141
click at [531, 347] on div "Our [PERSON_NAME] studio can [PERSON_NAME] customers who are 13 and over. All m…" at bounding box center [734, 390] width 634 height 141
drag, startPoint x: 548, startPoint y: 346, endPoint x: 462, endPoint y: 345, distance: 86.3
click at [462, 345] on div "Our [PERSON_NAME] studio can [PERSON_NAME] customers who are 13 and over. All m…" at bounding box center [734, 390] width 634 height 141
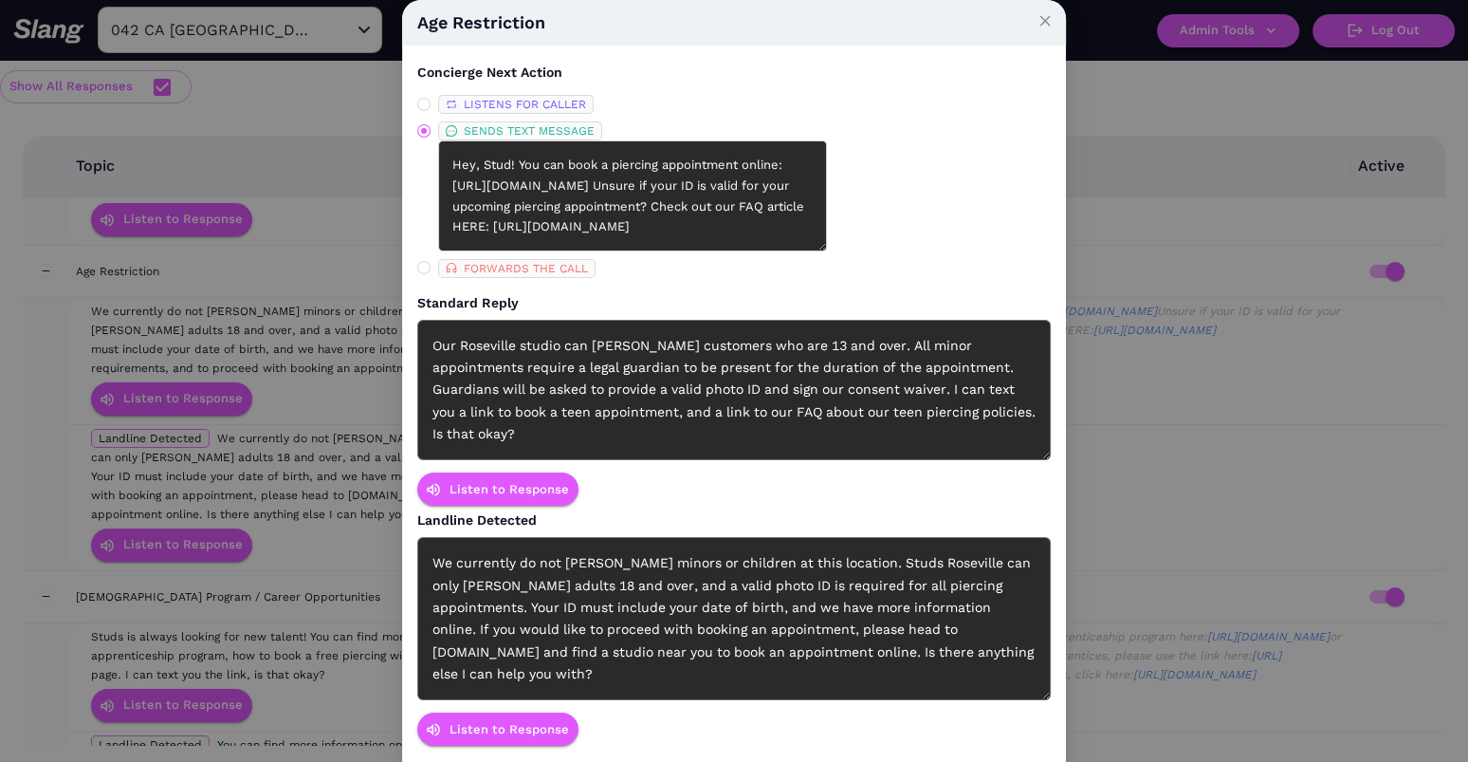
click at [619, 574] on div "We currently do not pierce minors or children at this location. Studs Roseville…" at bounding box center [734, 618] width 634 height 163
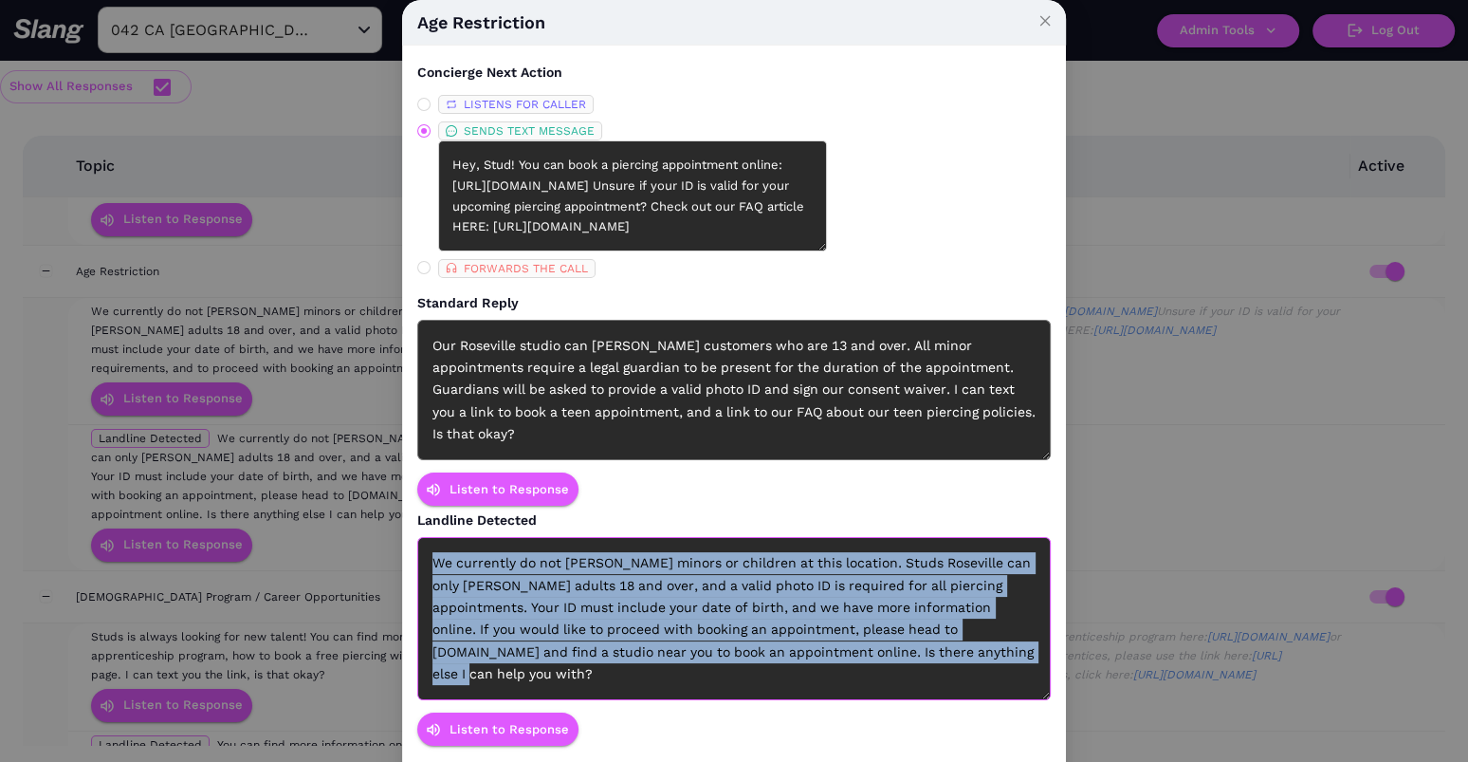
paste div
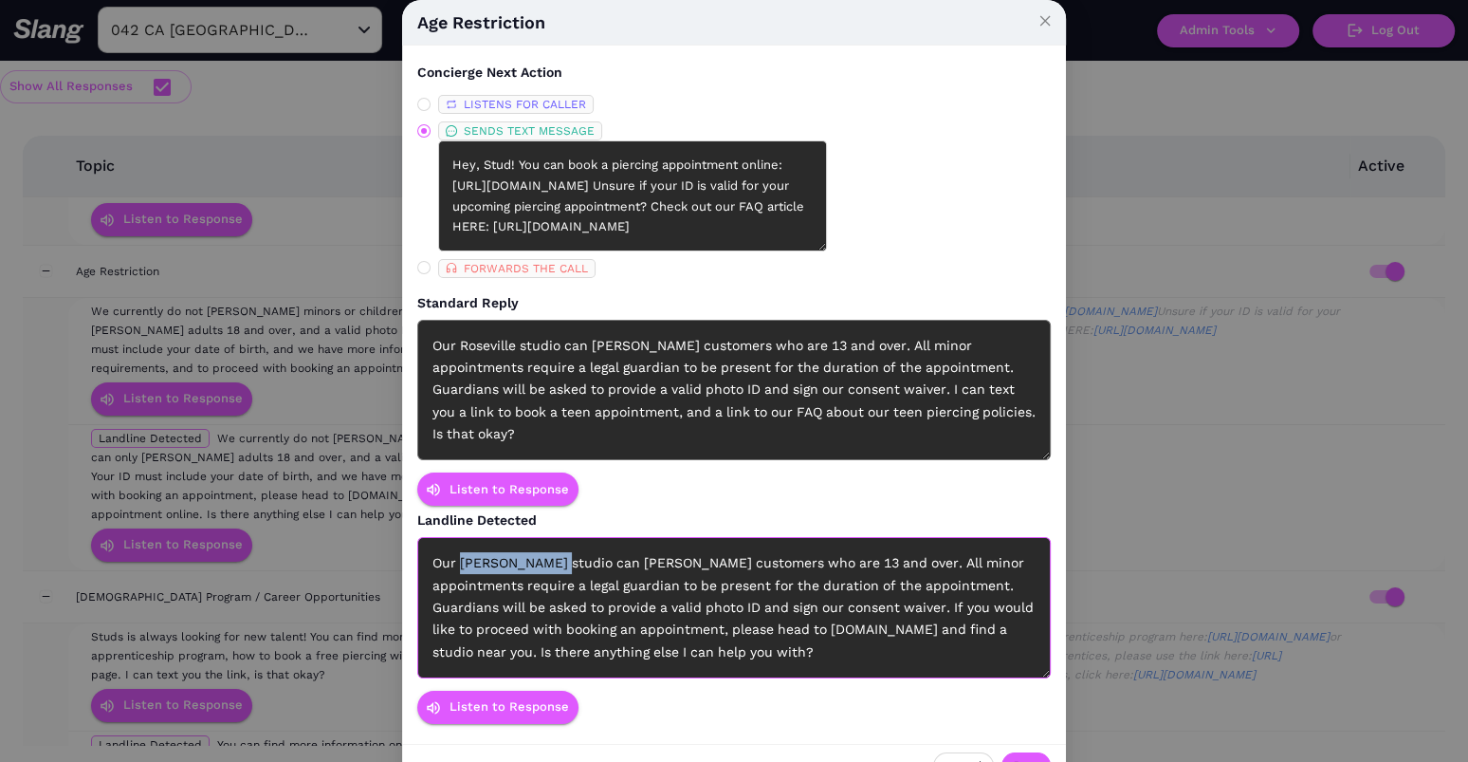
drag, startPoint x: 553, startPoint y: 538, endPoint x: 461, endPoint y: 542, distance: 92.1
click at [461, 542] on div "Our [PERSON_NAME] studio can [PERSON_NAME] customers who are 13 and over. All m…" at bounding box center [734, 607] width 634 height 141
click at [723, 208] on textarea "Hey, Stud! You can book a piercing appointment online: https://studs.com/a/appo…" at bounding box center [632, 195] width 389 height 111
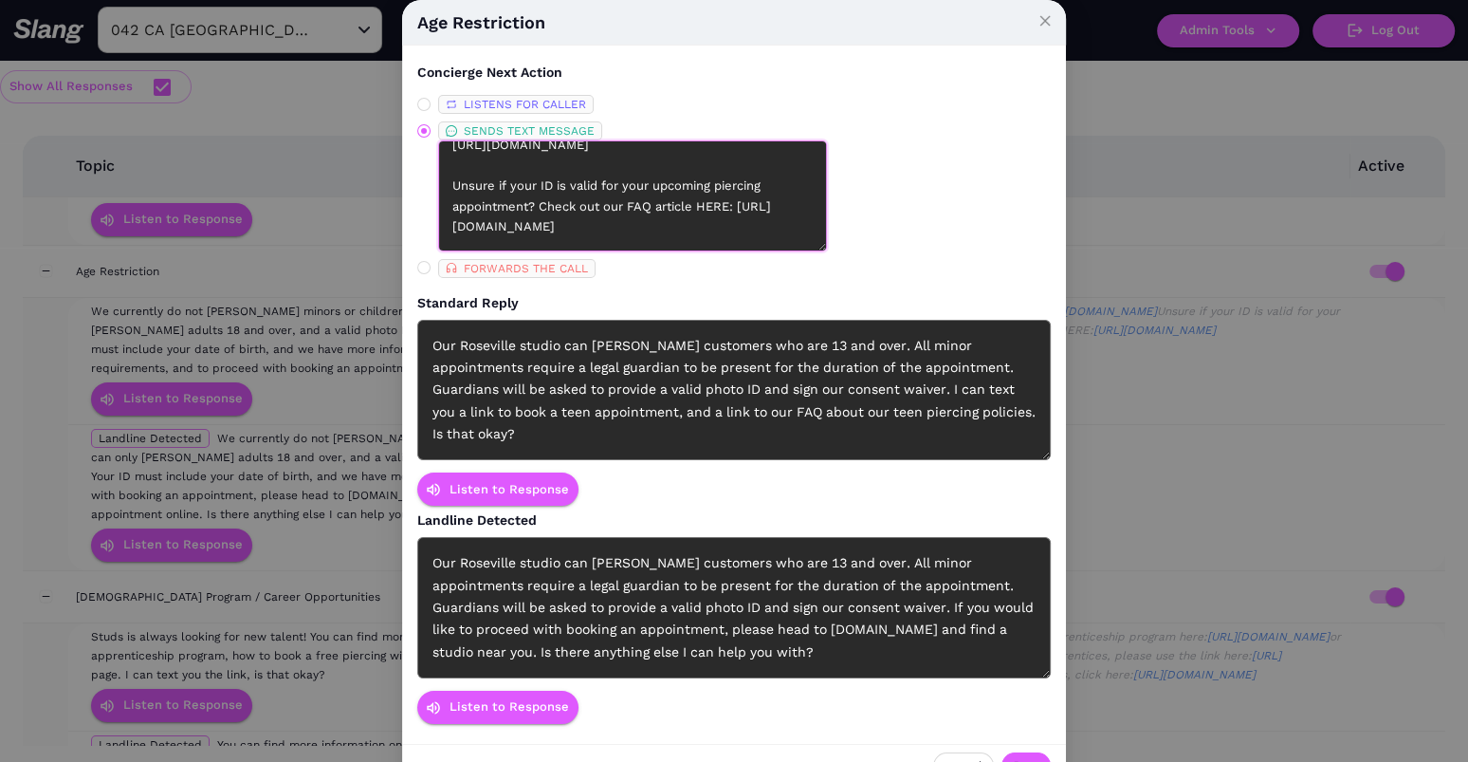
scroll to position [102, 0]
type textarea "Hey, Stud! You can book a piercing appointment online: https://studs.com/a/appo…"
click at [1018, 756] on span "Save" at bounding box center [1026, 765] width 27 height 19
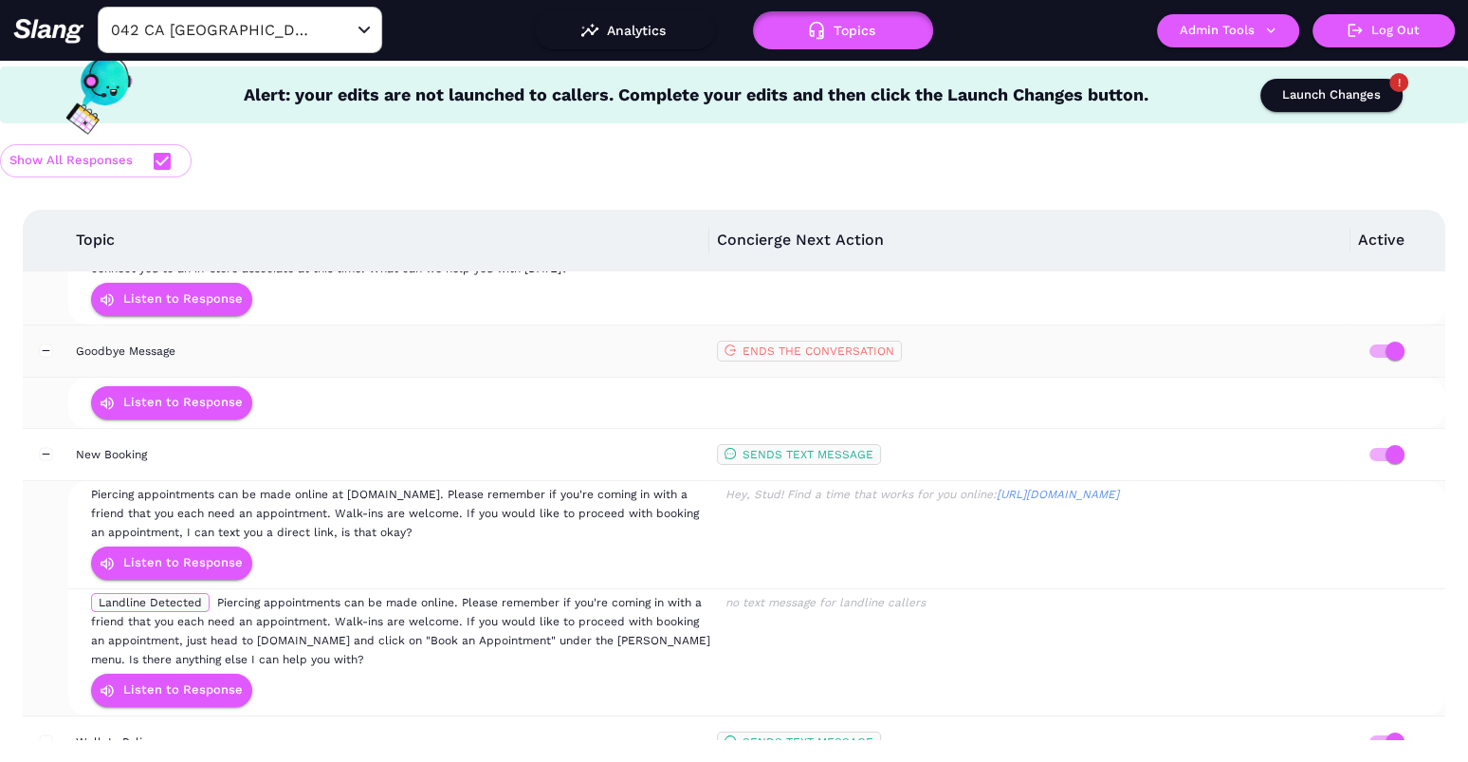
scroll to position [140, 0]
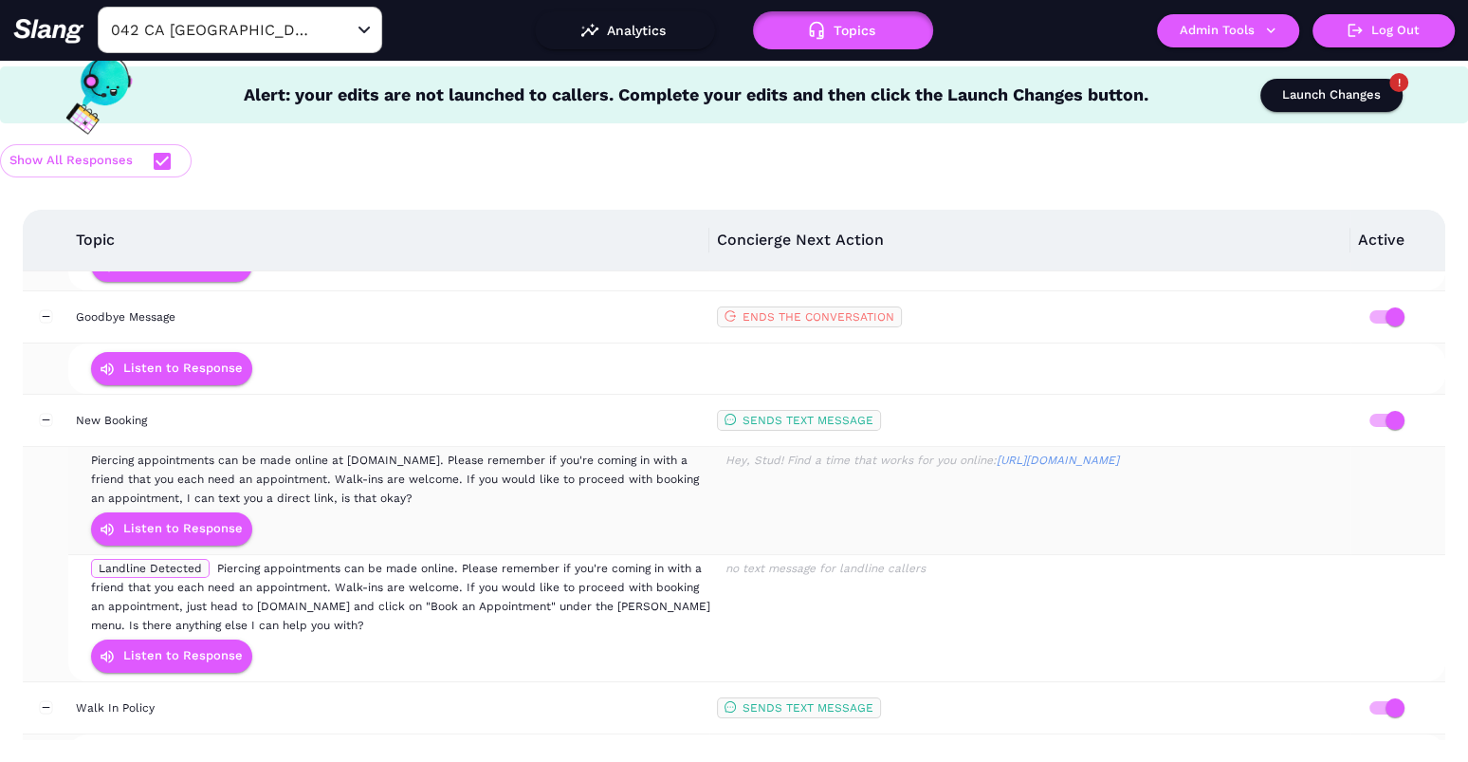
click at [953, 456] on div "Hey, Stud! Find a time that works for you online: https://bit.ly/StudsRoseville…" at bounding box center [1035, 460] width 624 height 19
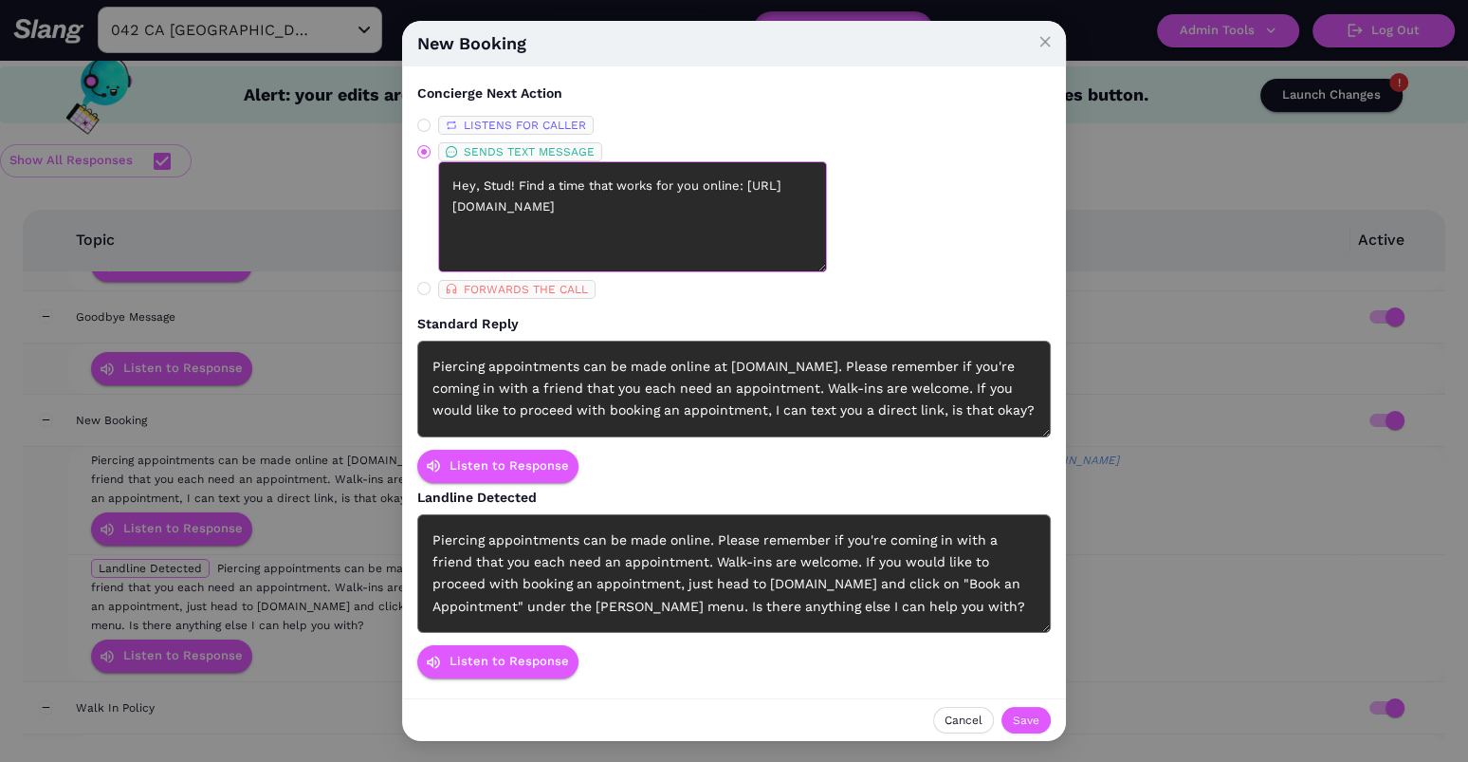
drag, startPoint x: 714, startPoint y: 206, endPoint x: 443, endPoint y: 205, distance: 271.3
click at [442, 205] on textarea "Hey, Stud! Find a time that works for you online: https://bit.ly/StudsRoseville…" at bounding box center [632, 216] width 389 height 111
click at [967, 708] on button "Cancel" at bounding box center [963, 720] width 61 height 27
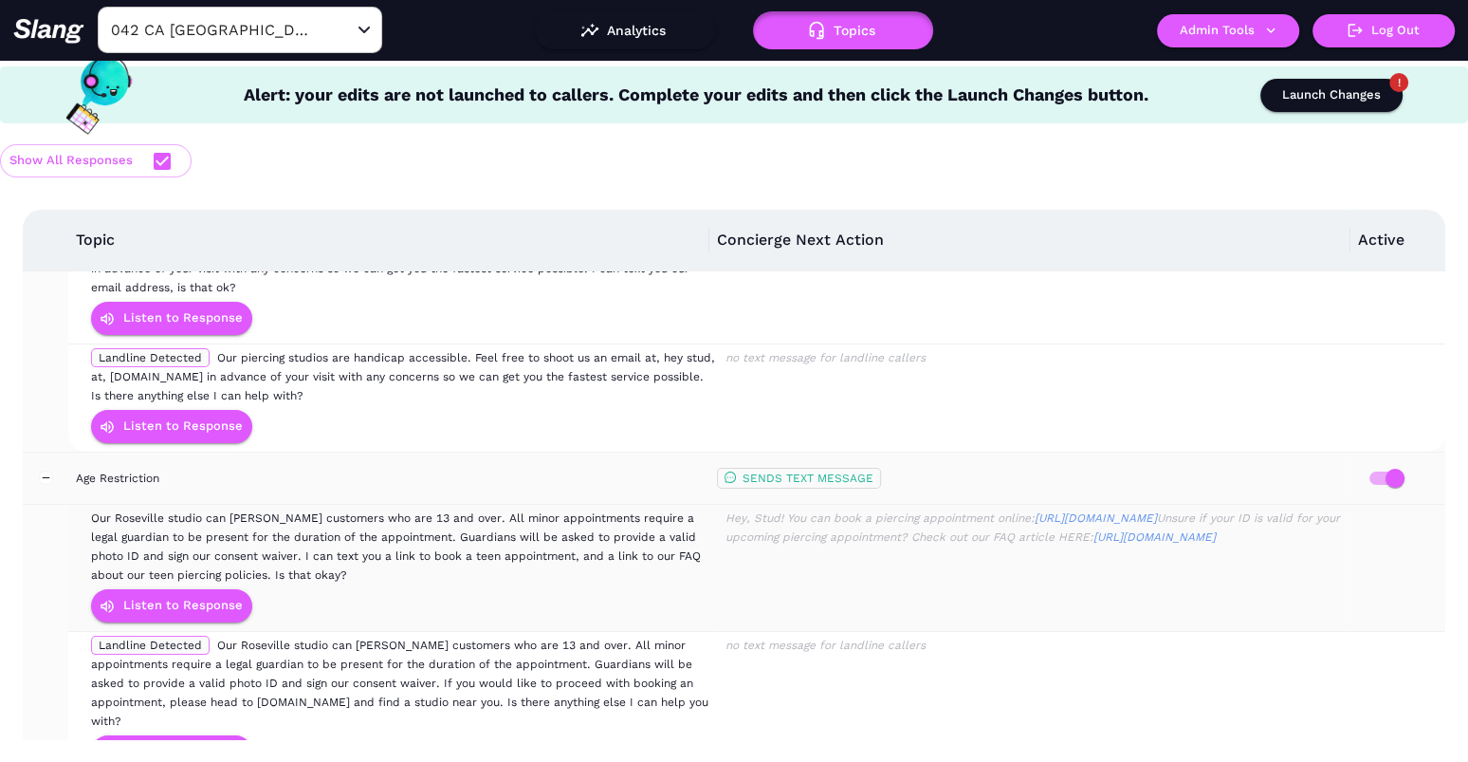
scroll to position [1770, 0]
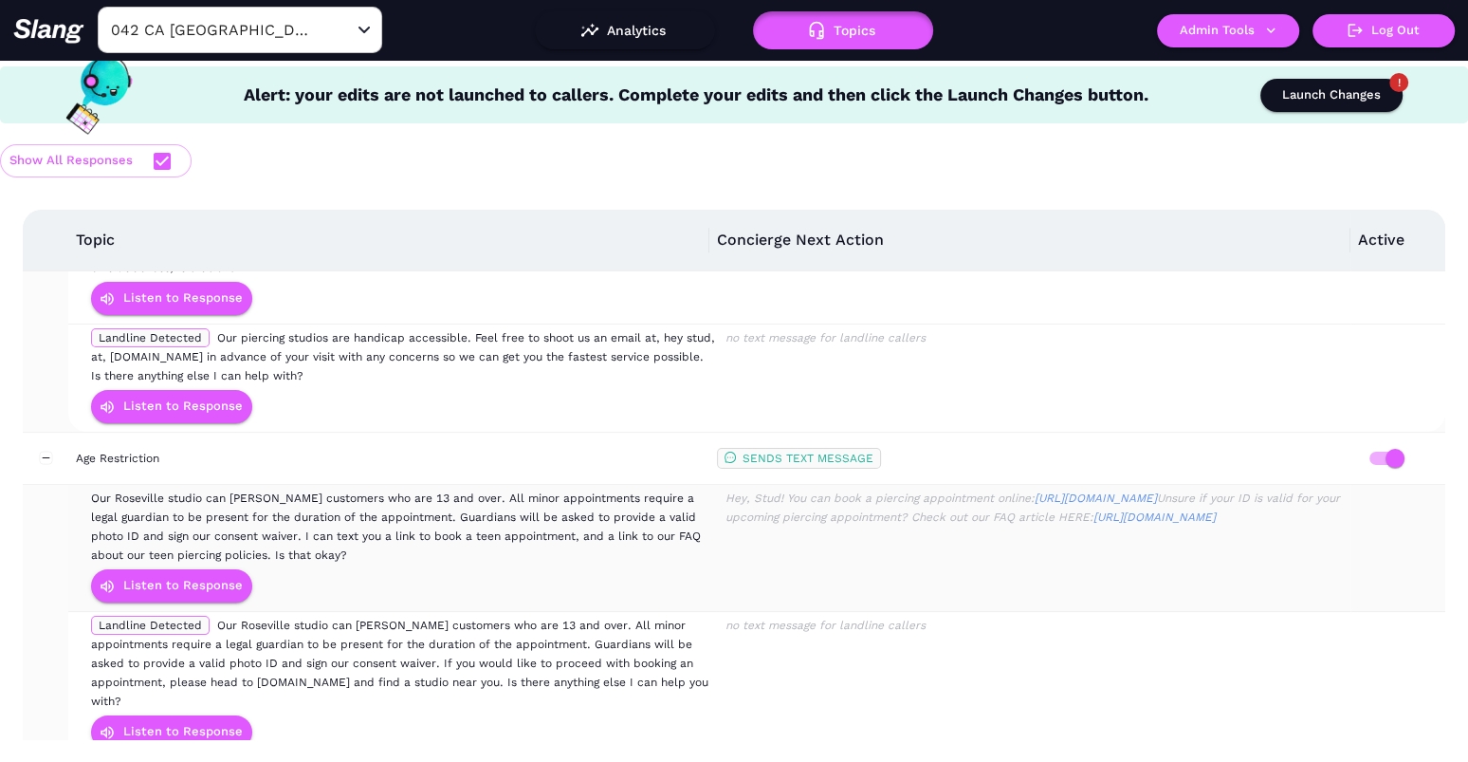
click at [827, 499] on div "Hey, Stud! You can book a piercing appointment online: https://studs.com/a/appo…" at bounding box center [1035, 508] width 624 height 38
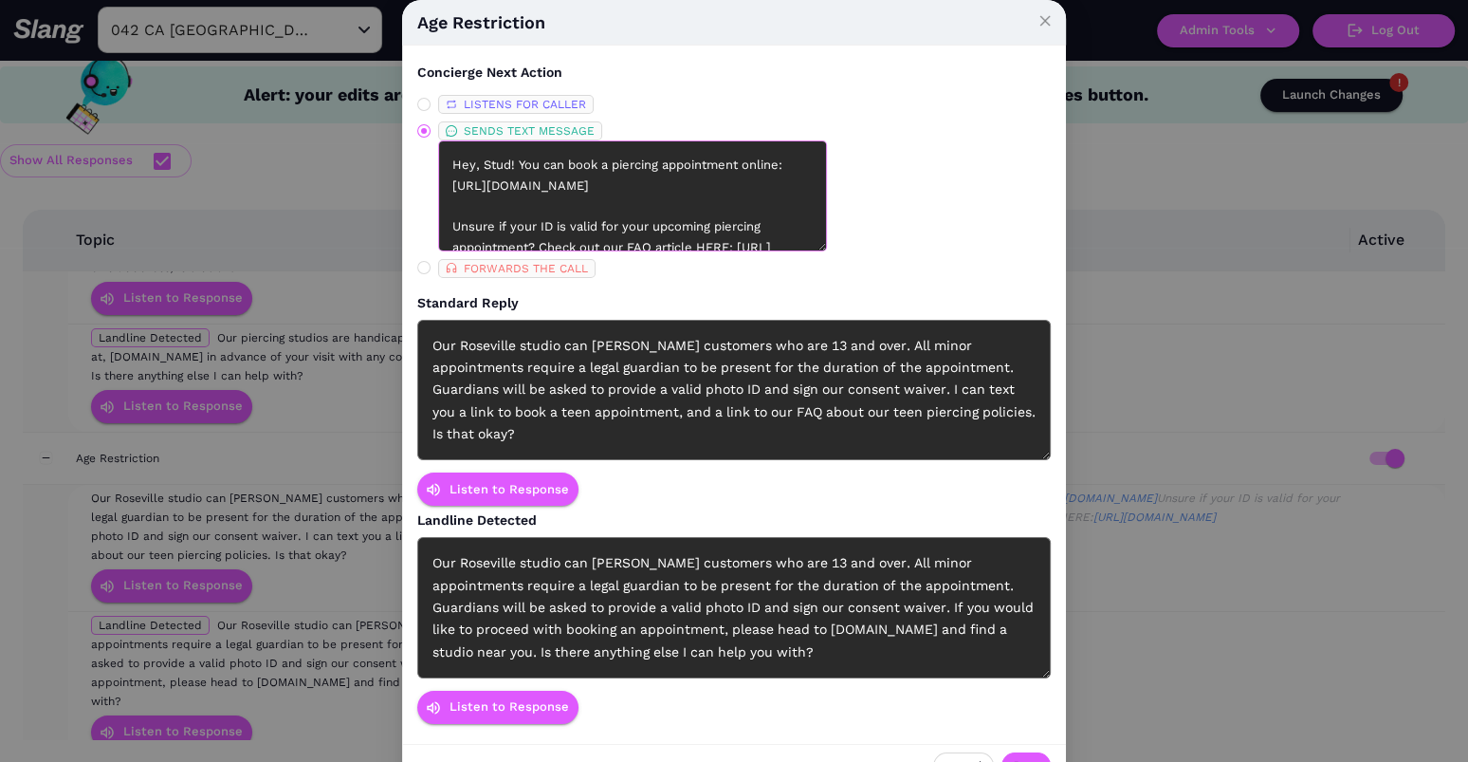
drag, startPoint x: 717, startPoint y: 206, endPoint x: 500, endPoint y: 184, distance: 218.3
click at [500, 184] on textarea "Hey, Stud! You can book a piercing appointment online: https://studs.com/a/appo…" at bounding box center [632, 195] width 389 height 111
type textarea "Hey, Stud! You can book a piercing appointment online: https://bit.ly/StudsRose…"
click at [1030, 756] on span "Save" at bounding box center [1026, 765] width 27 height 19
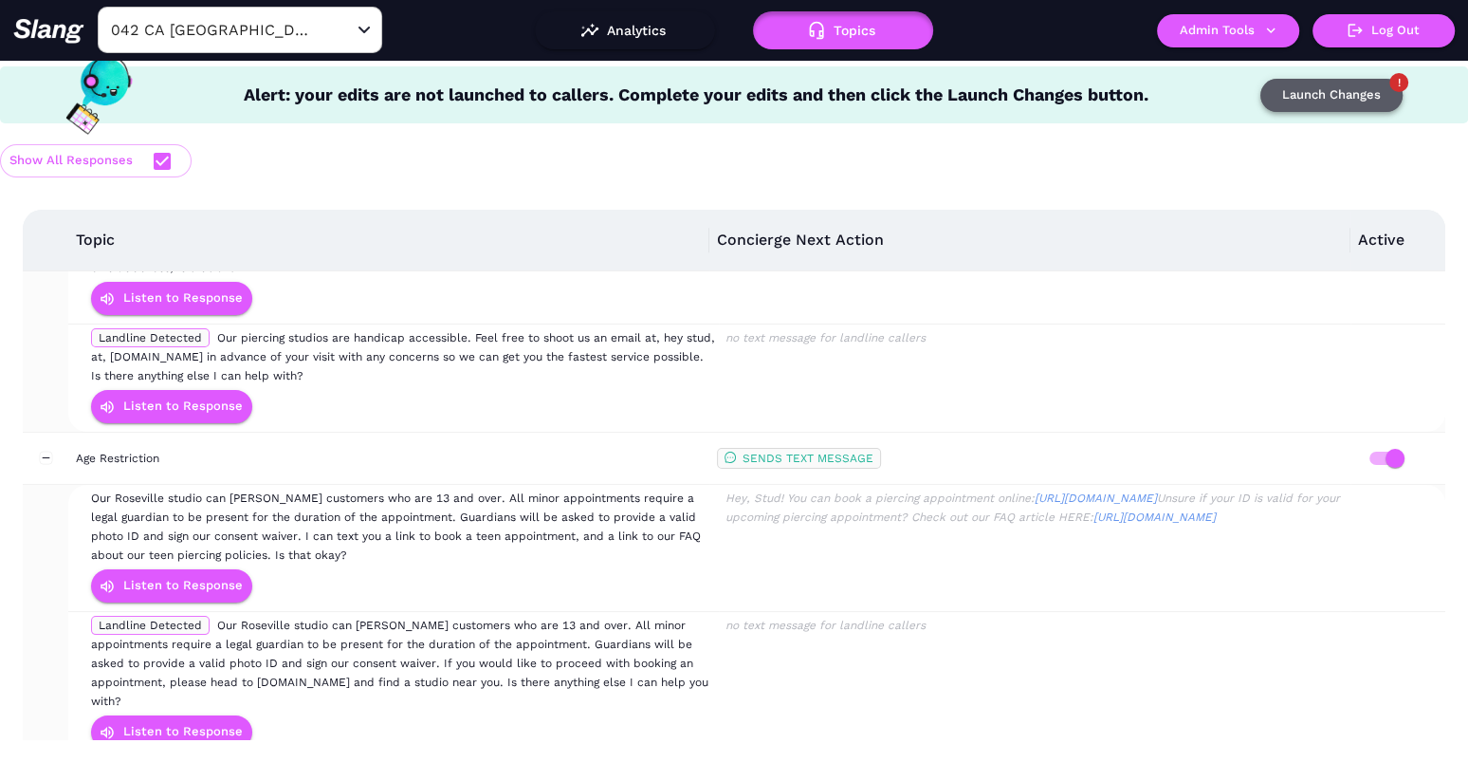
click at [1320, 79] on button "Launch Changes" at bounding box center [1332, 95] width 142 height 33
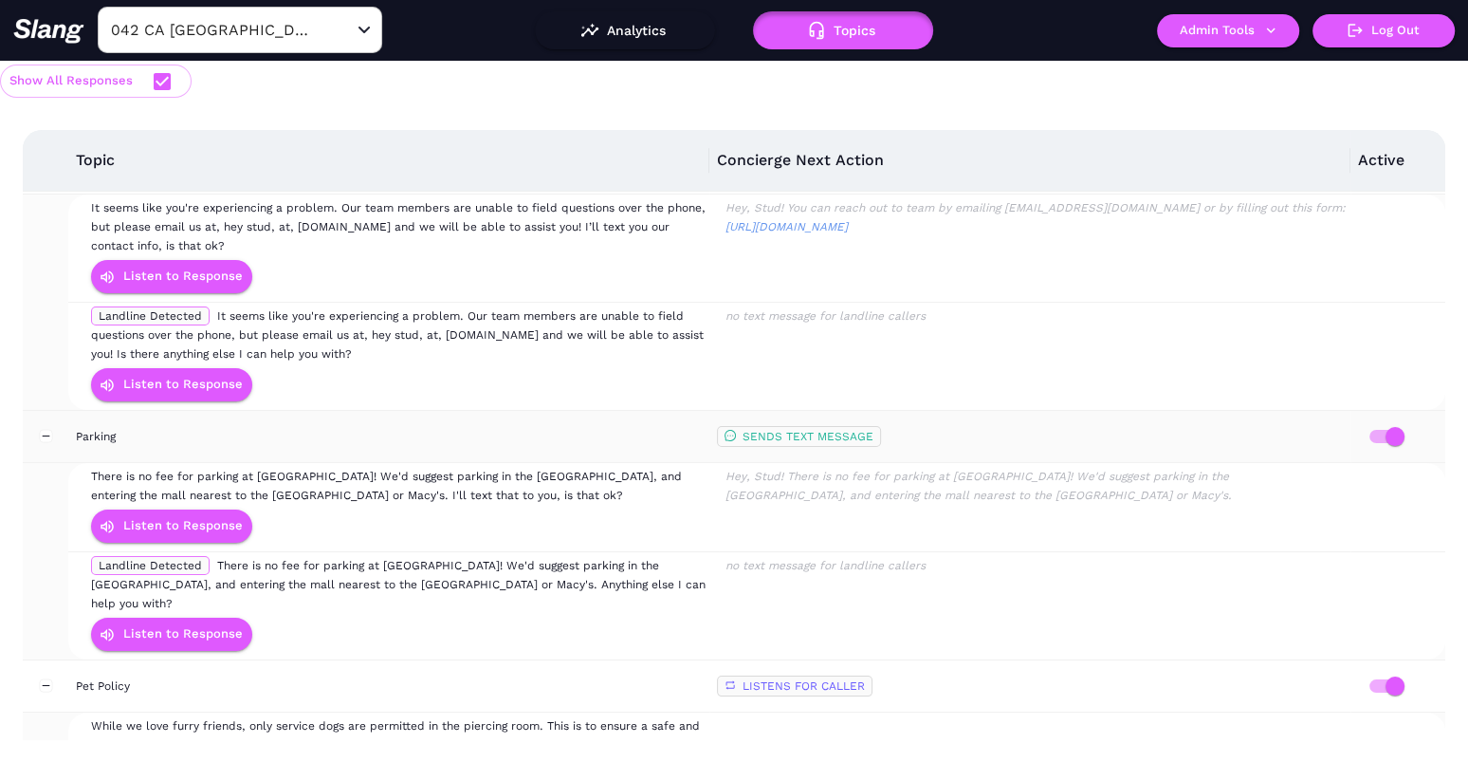
scroll to position [4943, 0]
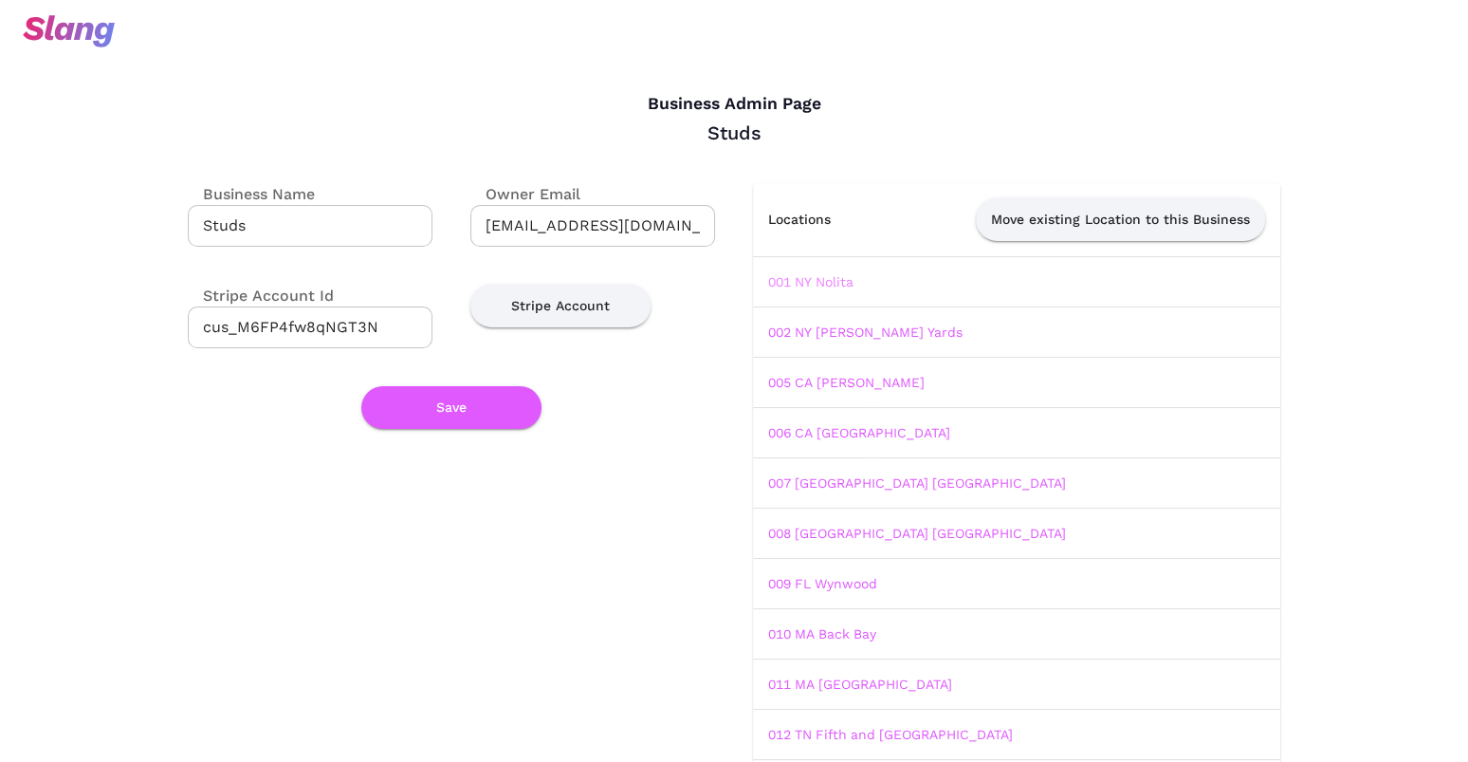
click at [824, 286] on link "001 NY Nolita" at bounding box center [810, 281] width 85 height 15
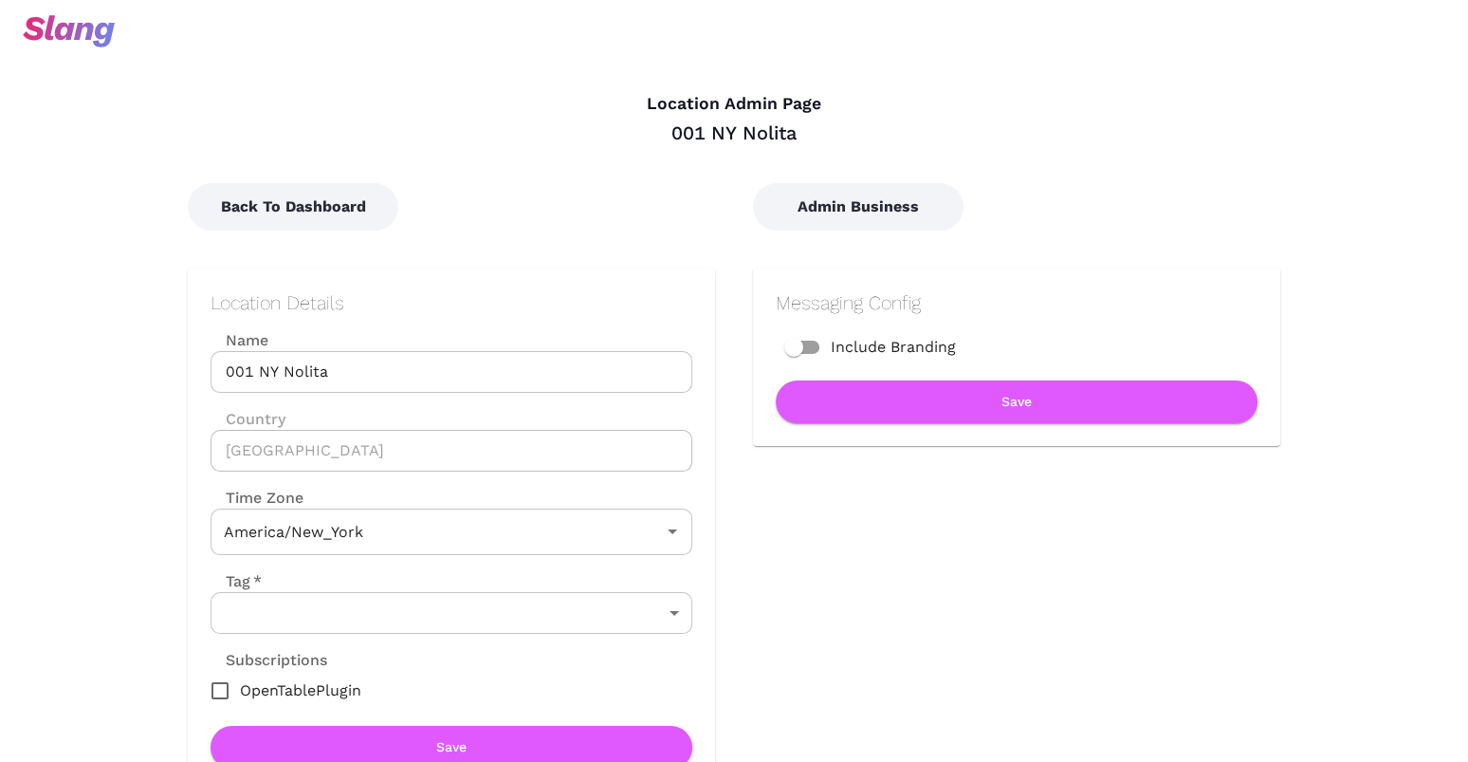
type input "Eastern Time"
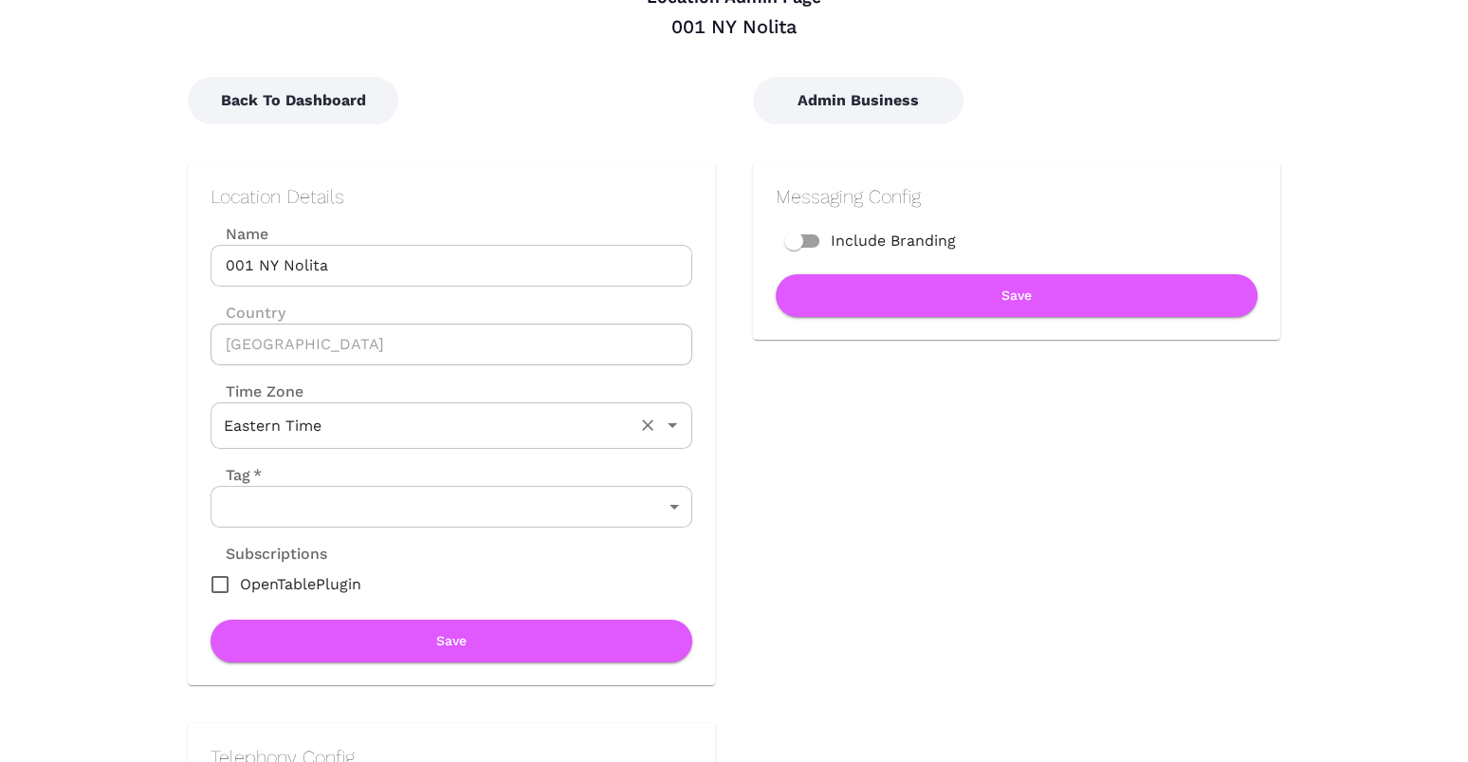
scroll to position [123, 0]
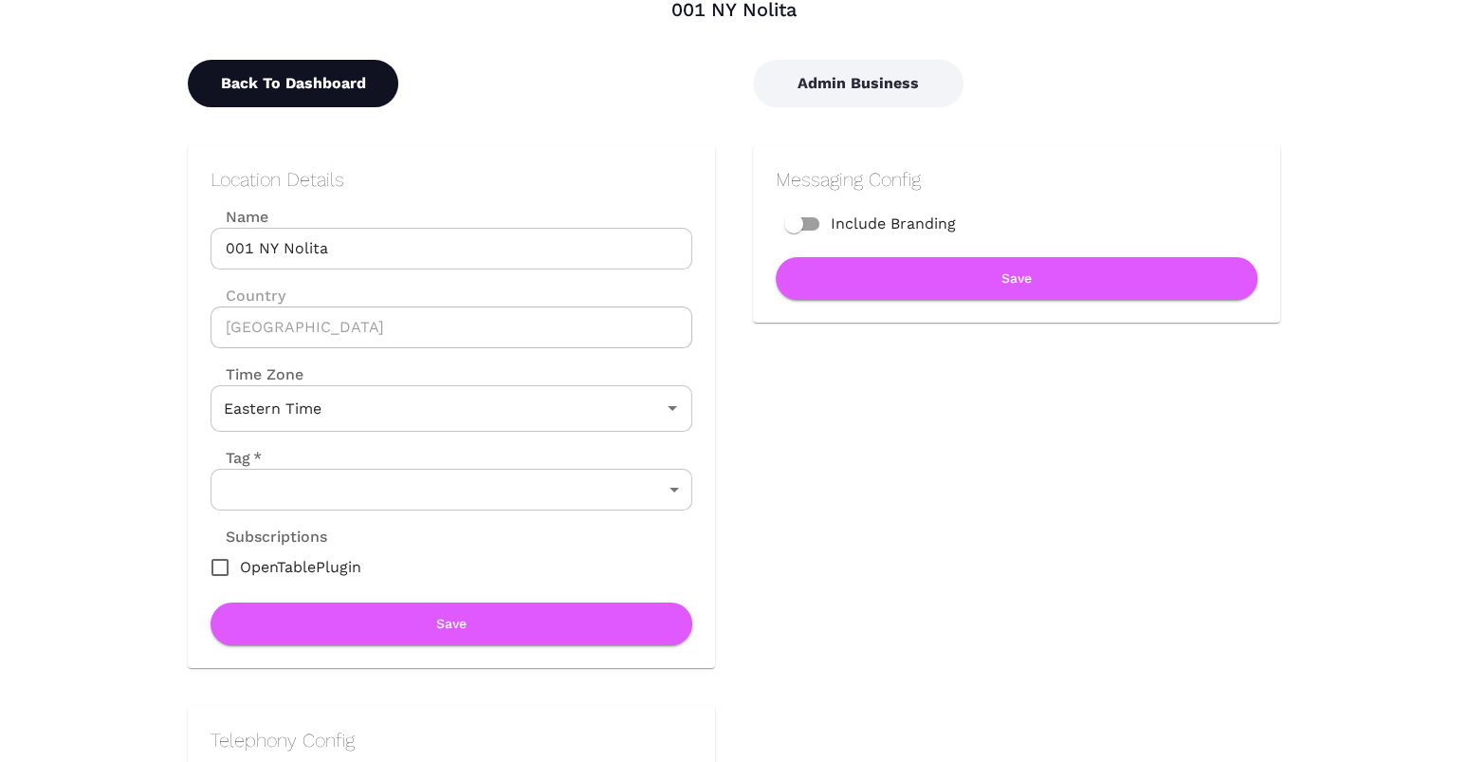
click at [321, 83] on button "Back To Dashboard" at bounding box center [293, 83] width 211 height 47
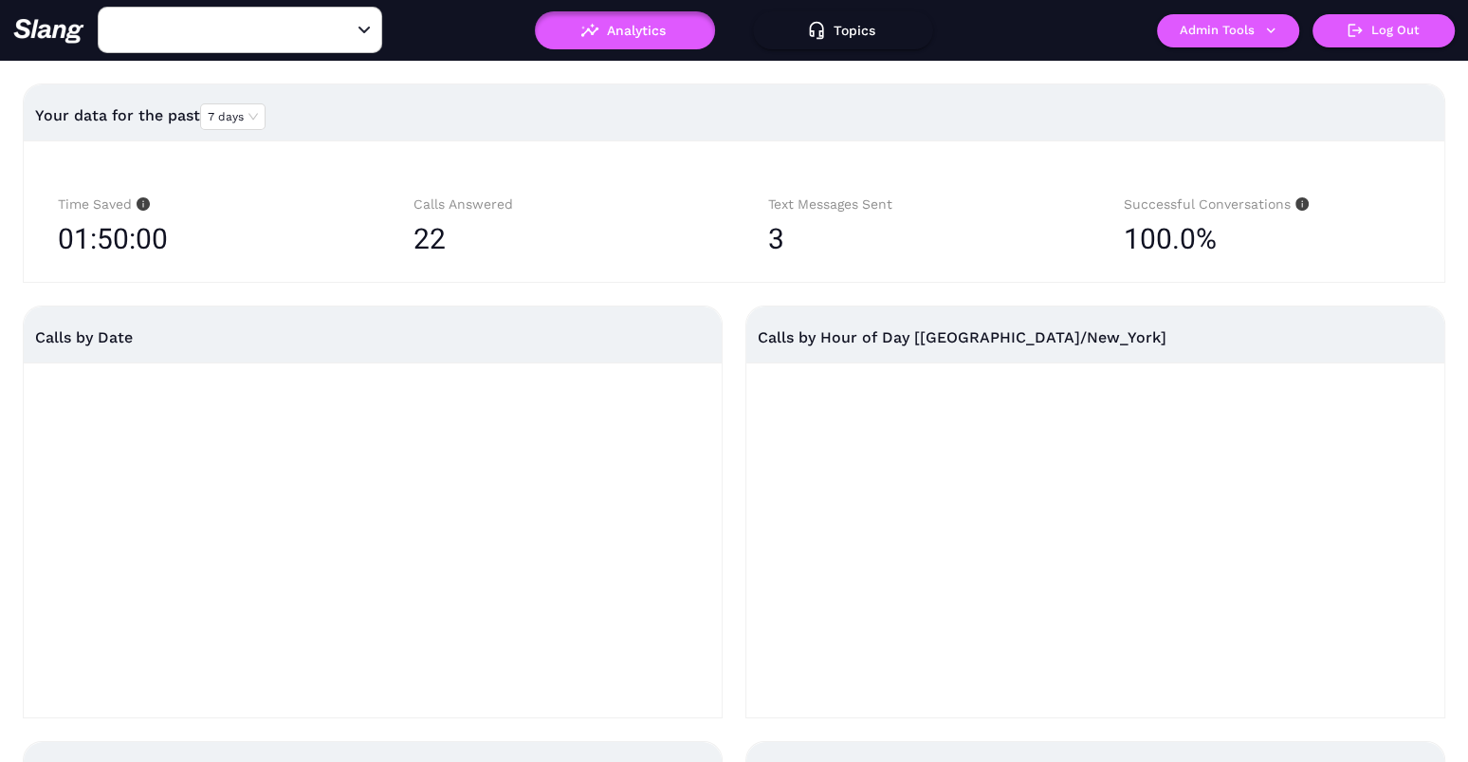
type input "001 NY Nolita"
click at [369, 33] on div "Open" at bounding box center [364, 30] width 19 height 19
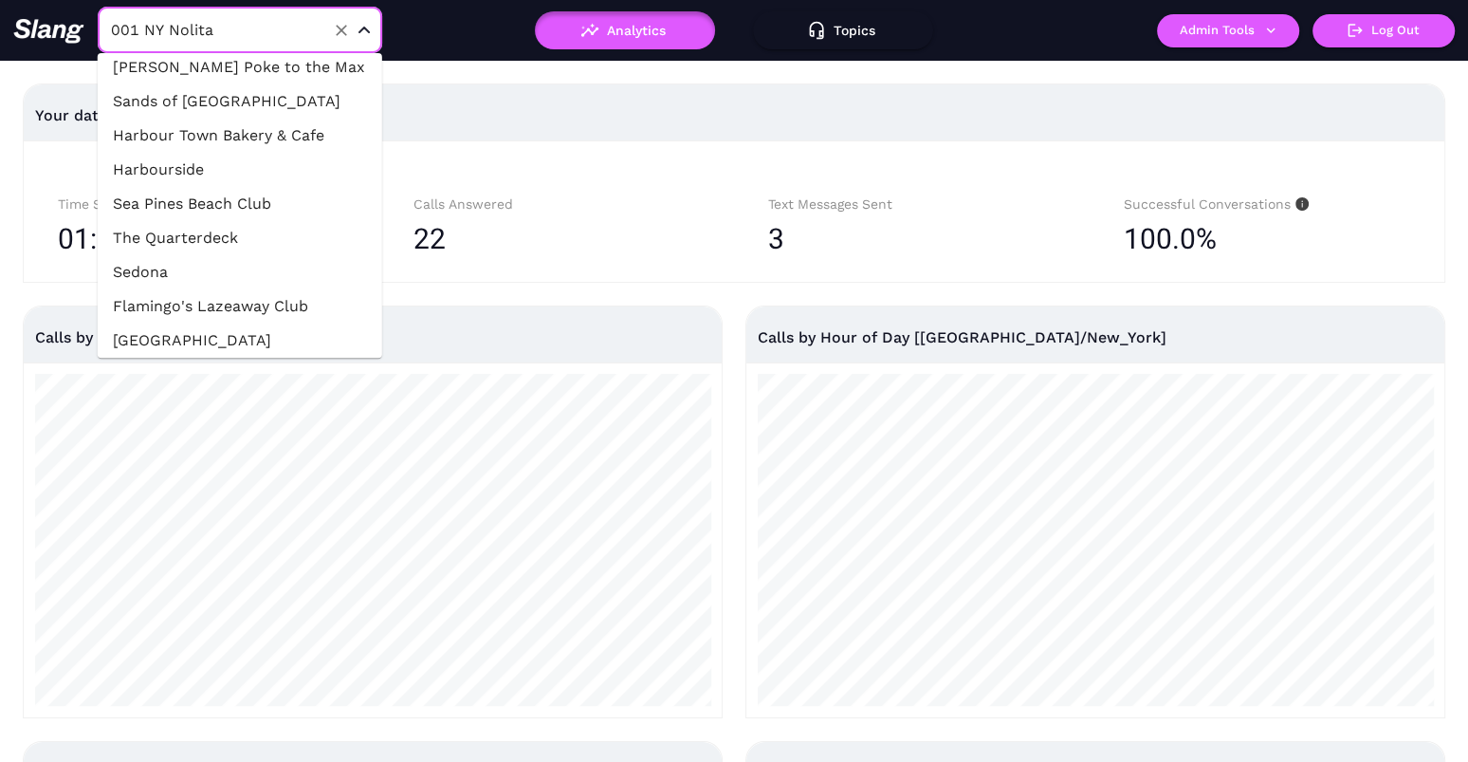
scroll to position [51858, 0]
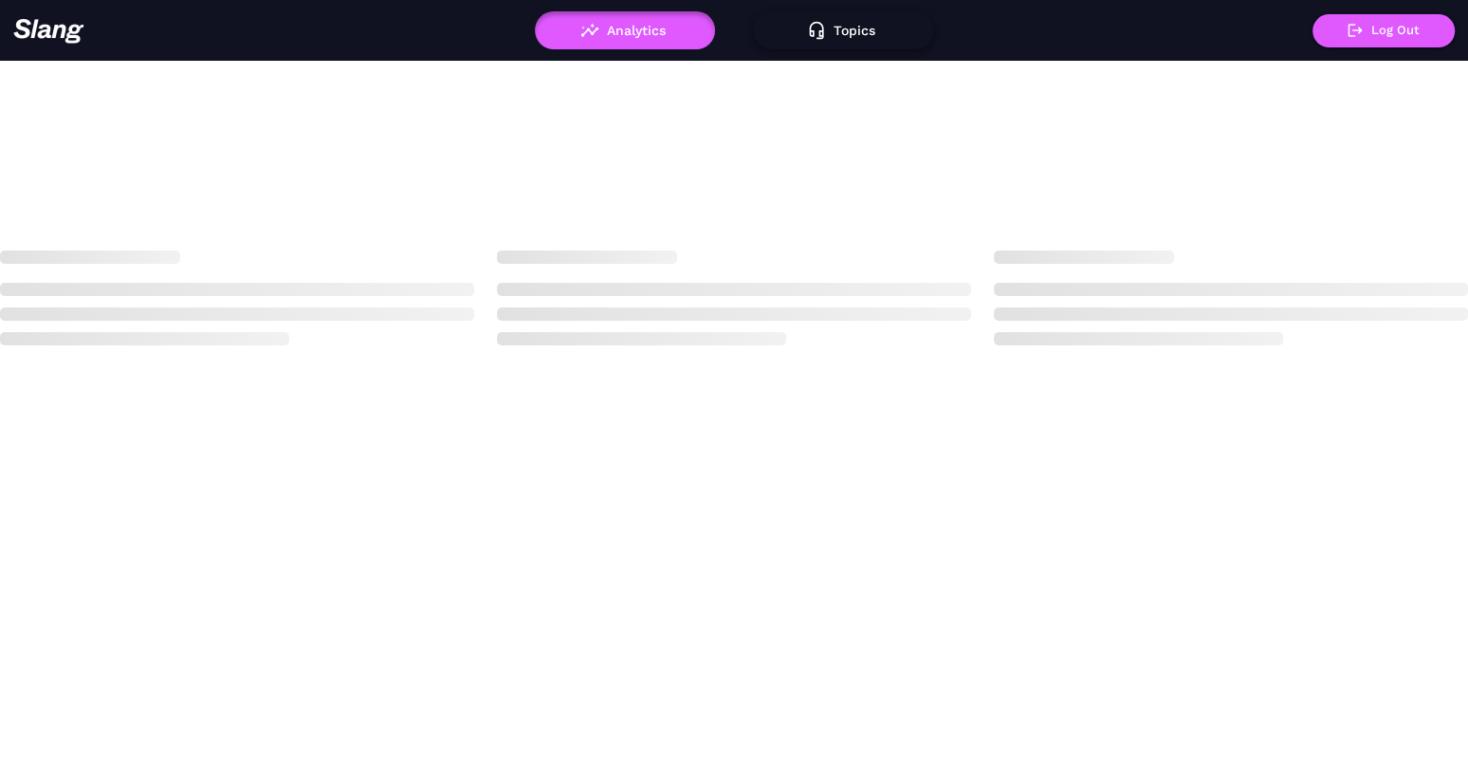
click at [848, 27] on button "Topics" at bounding box center [843, 30] width 180 height 38
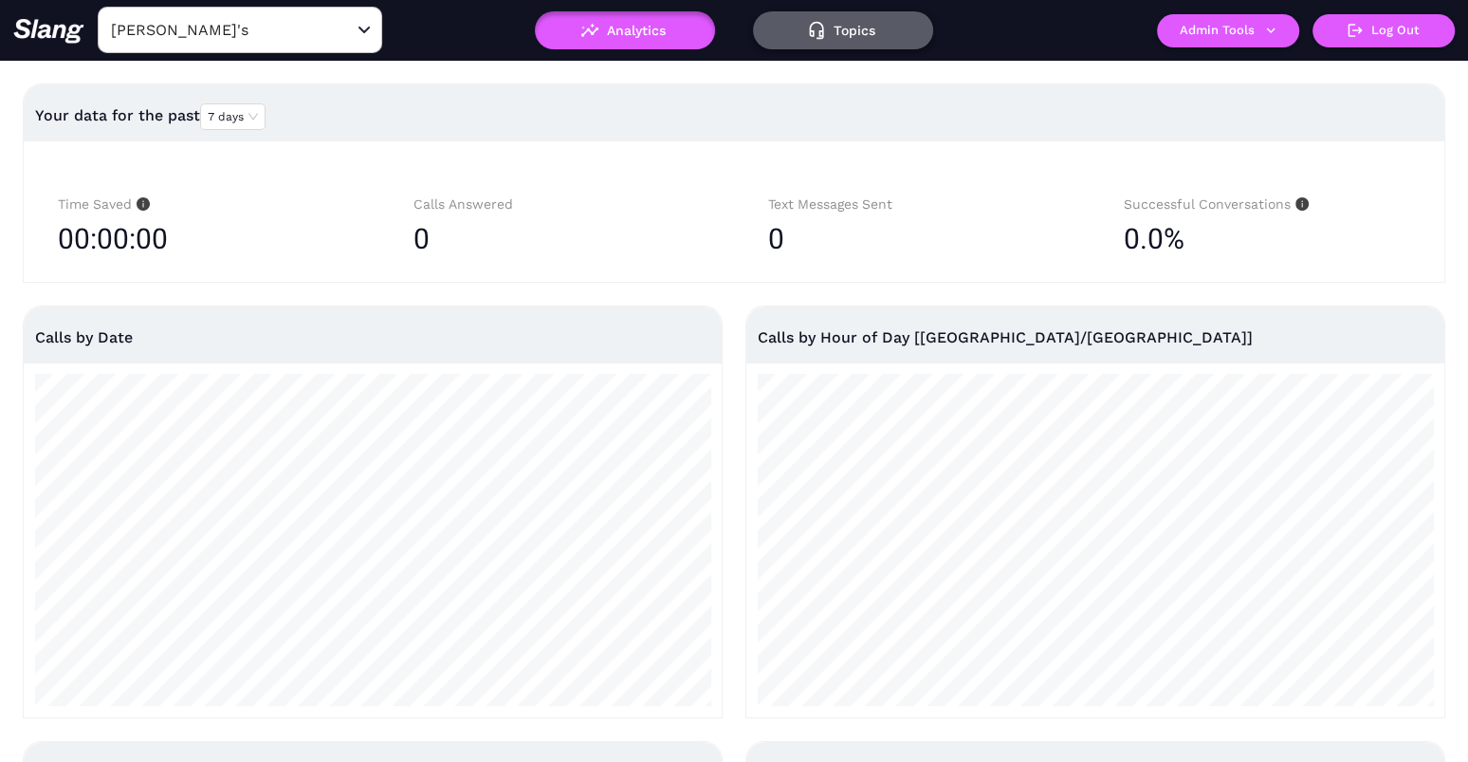
click at [847, 24] on button "Topics" at bounding box center [843, 30] width 180 height 38
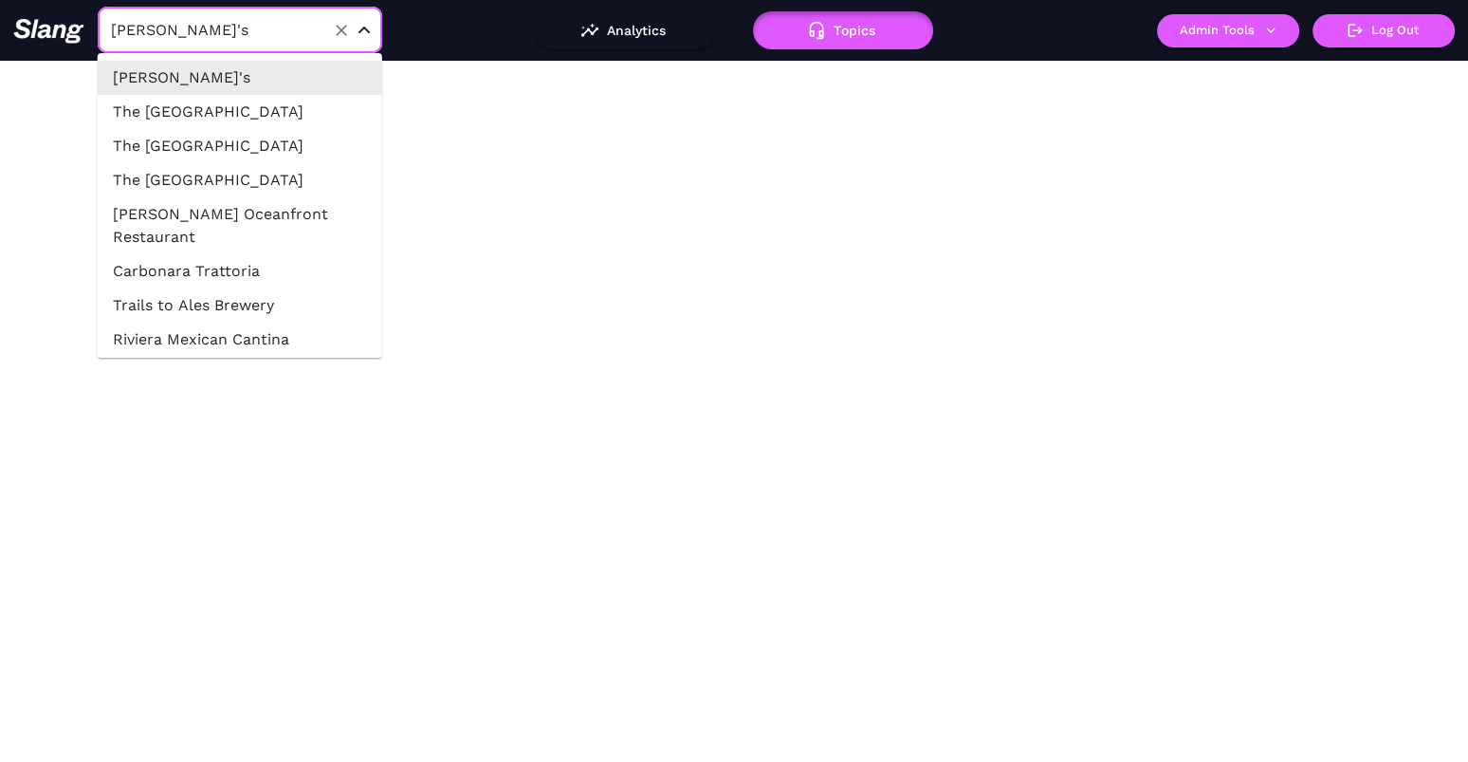
click at [305, 38] on input "[PERSON_NAME]'s" at bounding box center [210, 29] width 209 height 29
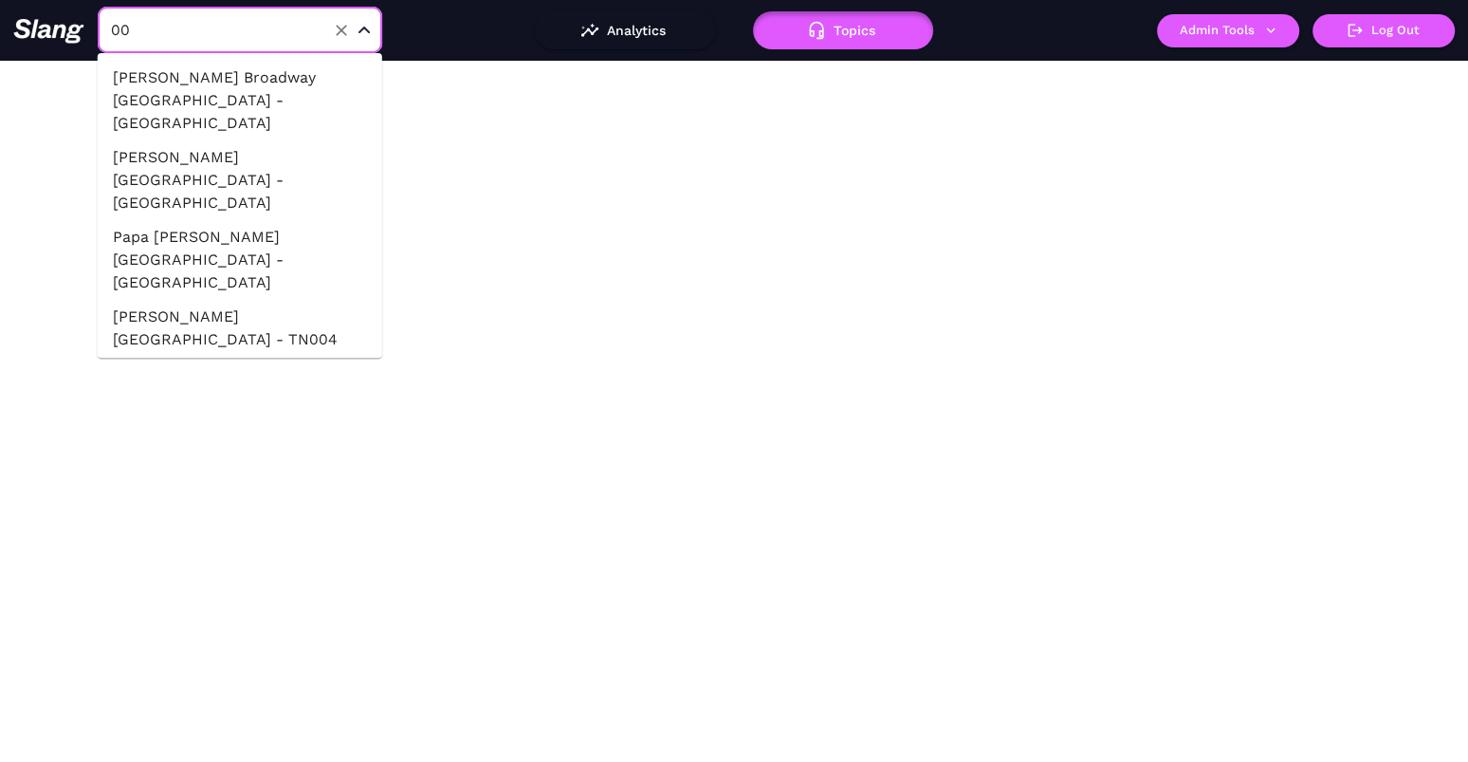
type input "005"
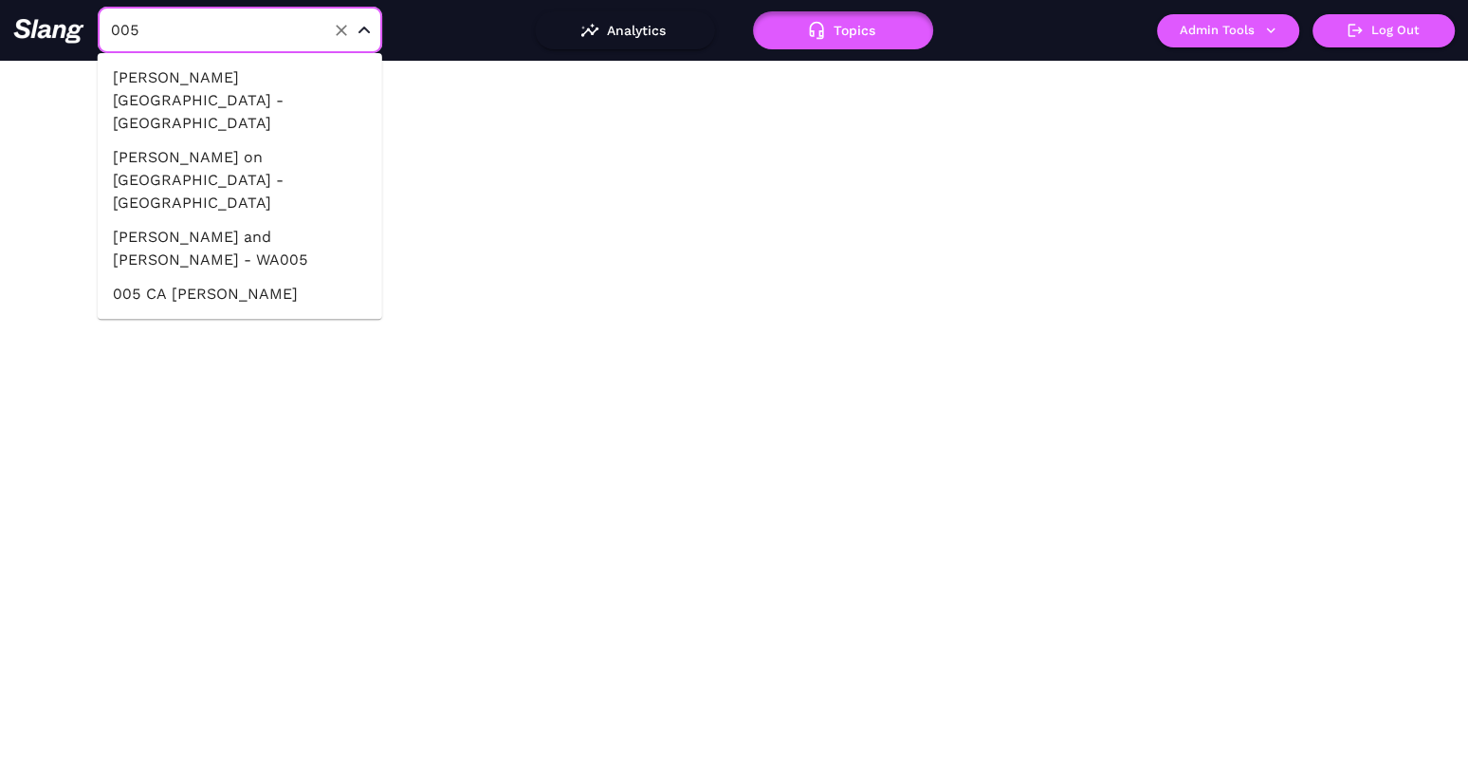
click at [353, 277] on li "005 CA [PERSON_NAME]" at bounding box center [240, 294] width 285 height 34
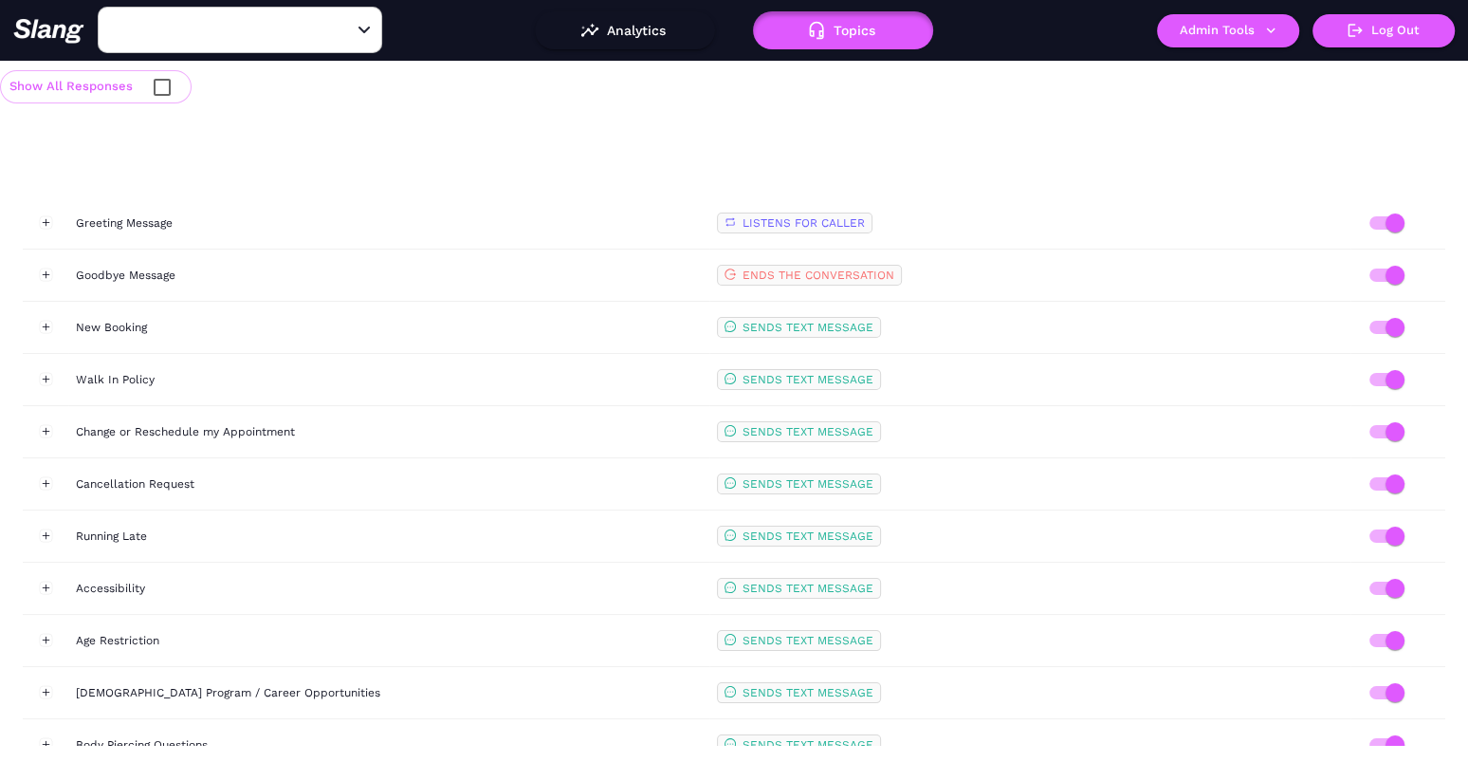
type input "005 CA [PERSON_NAME]"
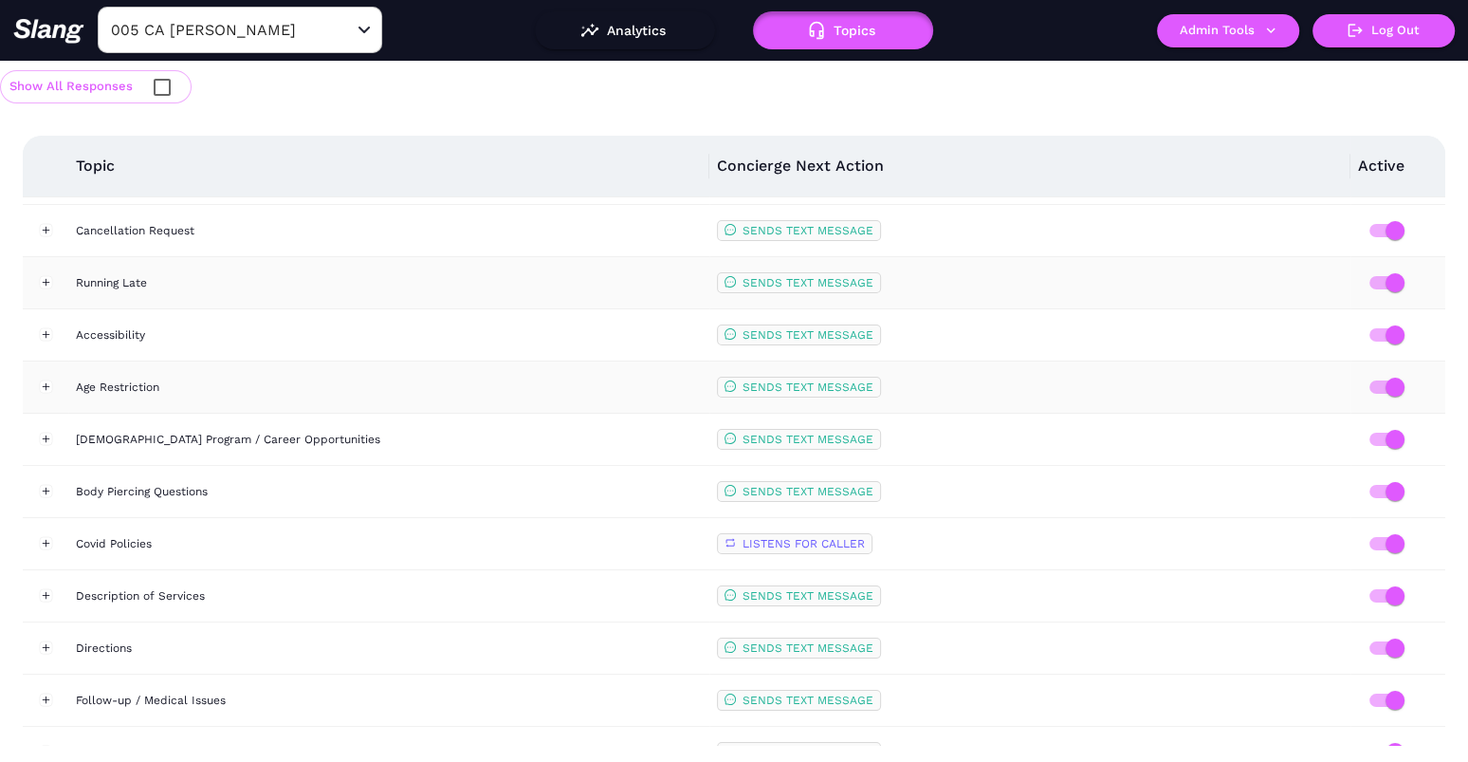
scroll to position [256, 0]
click at [288, 375] on div "Age Restriction" at bounding box center [389, 384] width 626 height 19
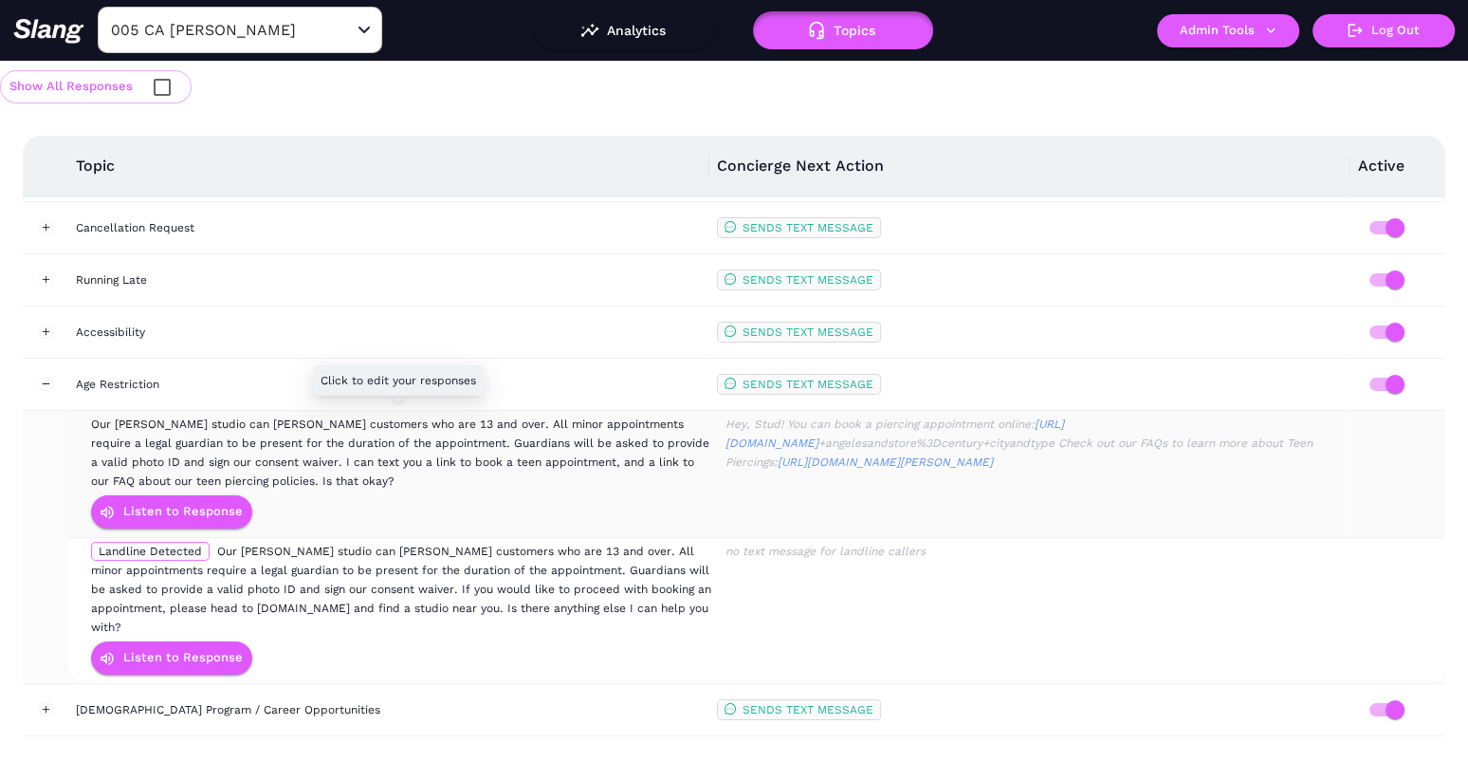
click at [299, 437] on span "Our [PERSON_NAME] studio can [PERSON_NAME] customers who are 13 and over. All m…" at bounding box center [400, 452] width 619 height 70
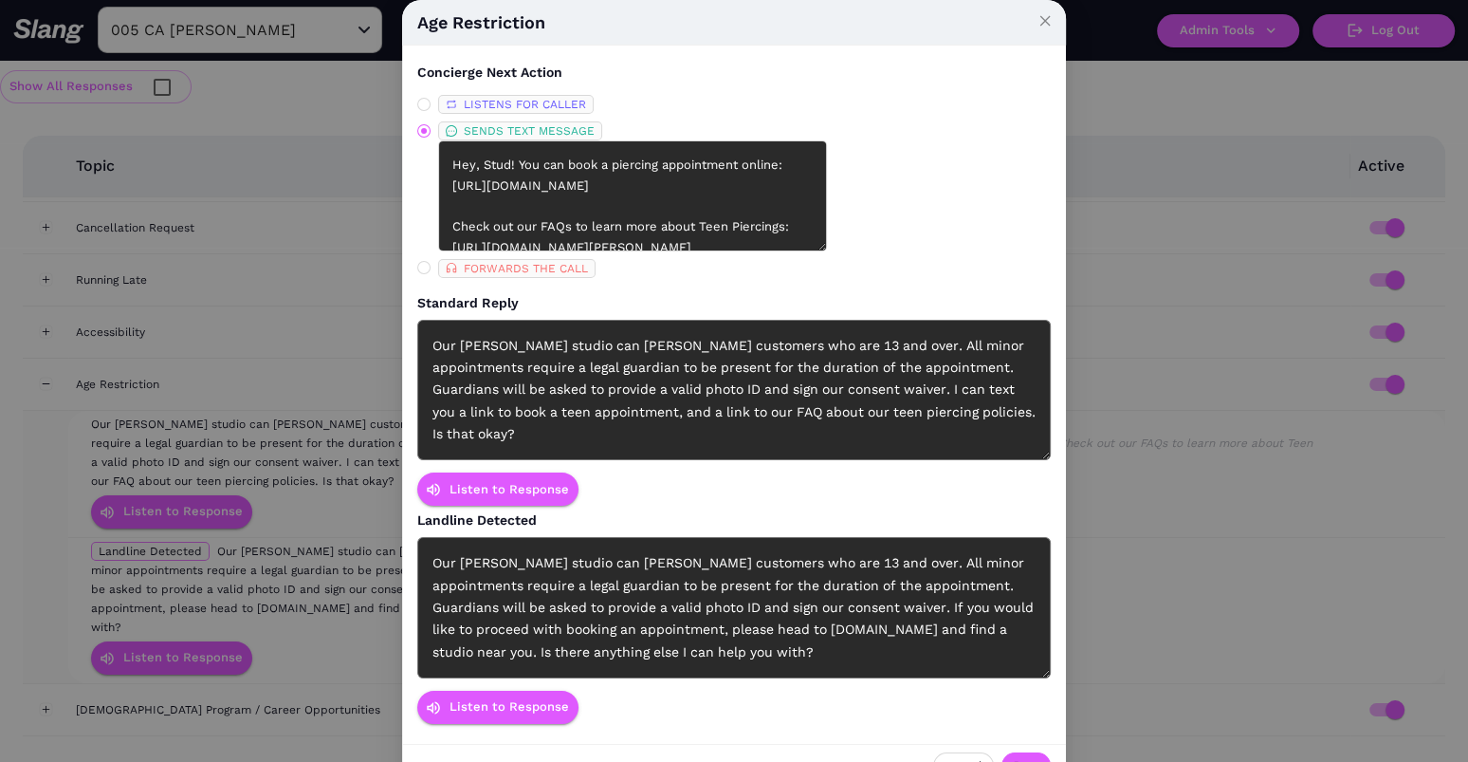
click at [557, 353] on div "Our [PERSON_NAME] studio can [PERSON_NAME] customers who are 13 and over. All m…" at bounding box center [734, 390] width 634 height 141
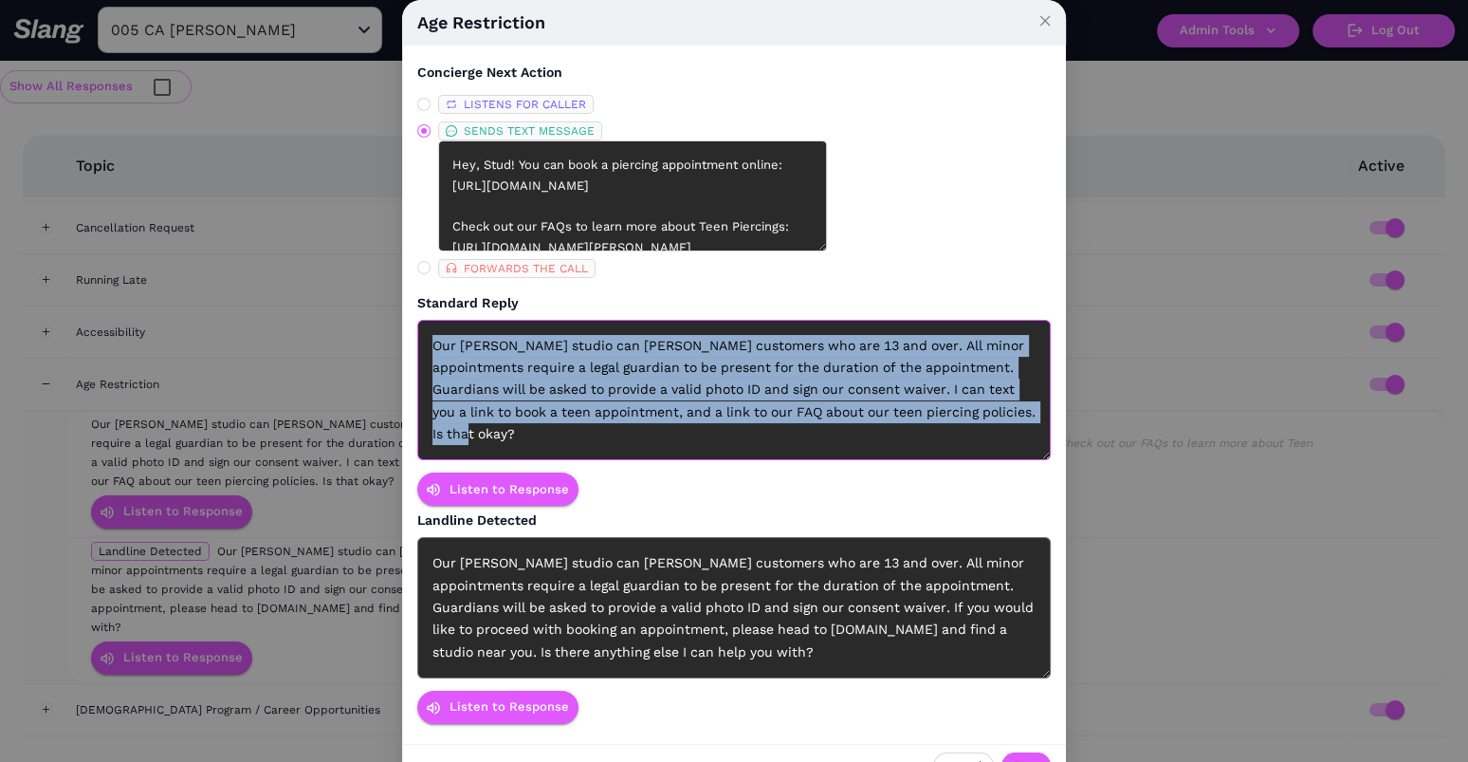
copy div "Our [PERSON_NAME] studio can [PERSON_NAME] customers who are 13 and over. All m…"
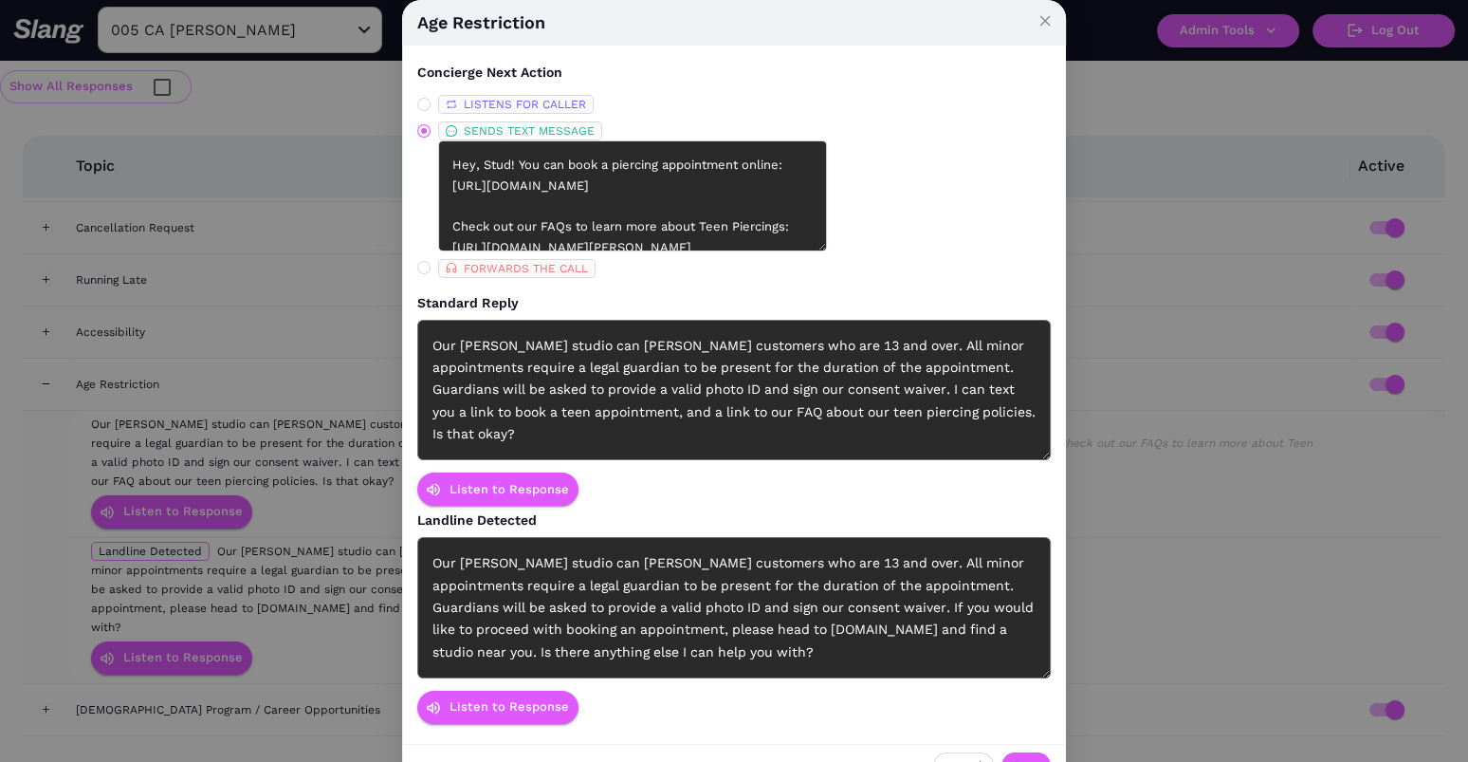
click at [604, 583] on div "Our [PERSON_NAME] studio can [PERSON_NAME] customers who are 13 and over. All m…" at bounding box center [734, 607] width 634 height 141
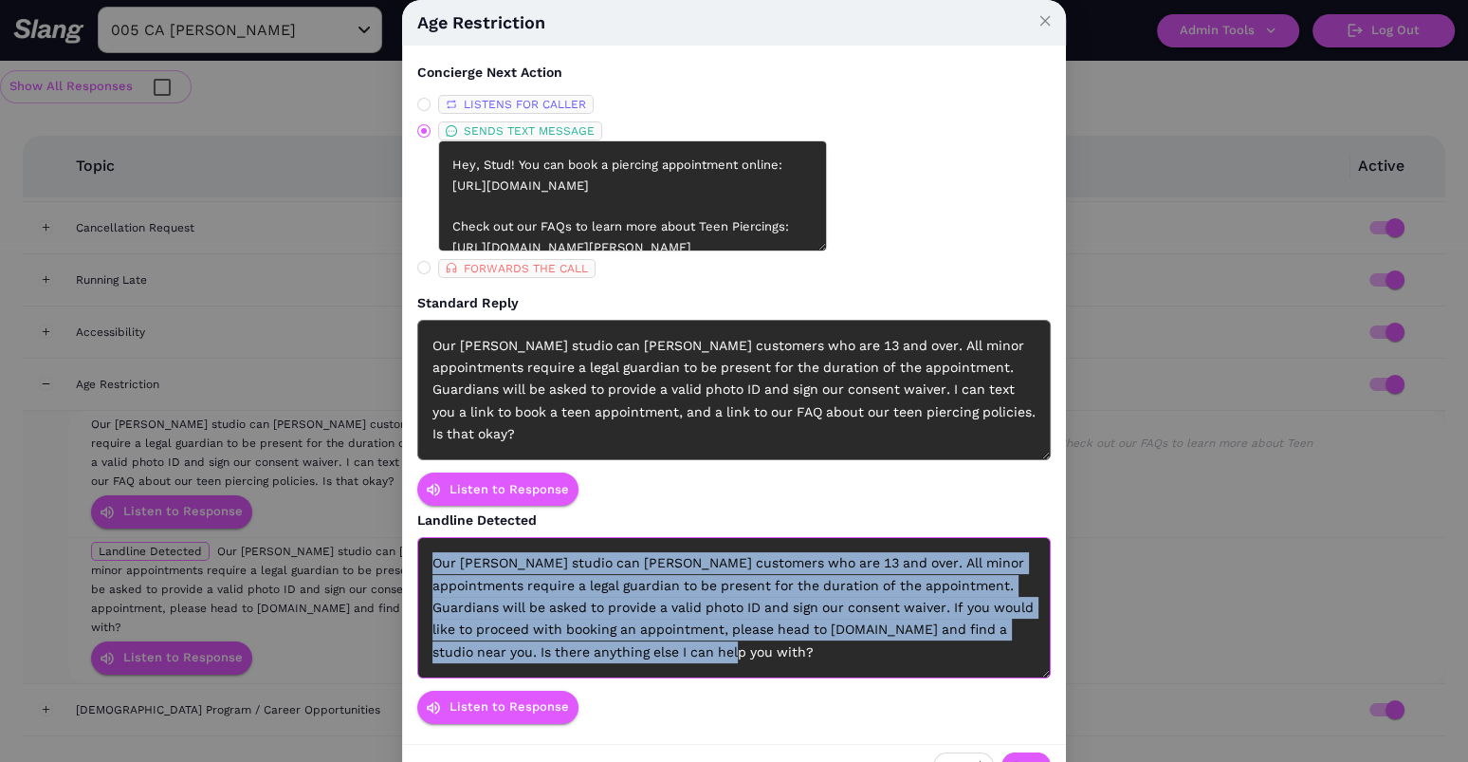
drag, startPoint x: 656, startPoint y: 622, endPoint x: 430, endPoint y: 529, distance: 244.2
click at [430, 537] on div "Our [PERSON_NAME] studio can [PERSON_NAME] customers who are 13 and over. All m…" at bounding box center [734, 607] width 634 height 141
copy div "Our [PERSON_NAME] studio can [PERSON_NAME] customers who are 13 and over. All m…"
